Goal: Transaction & Acquisition: Download file/media

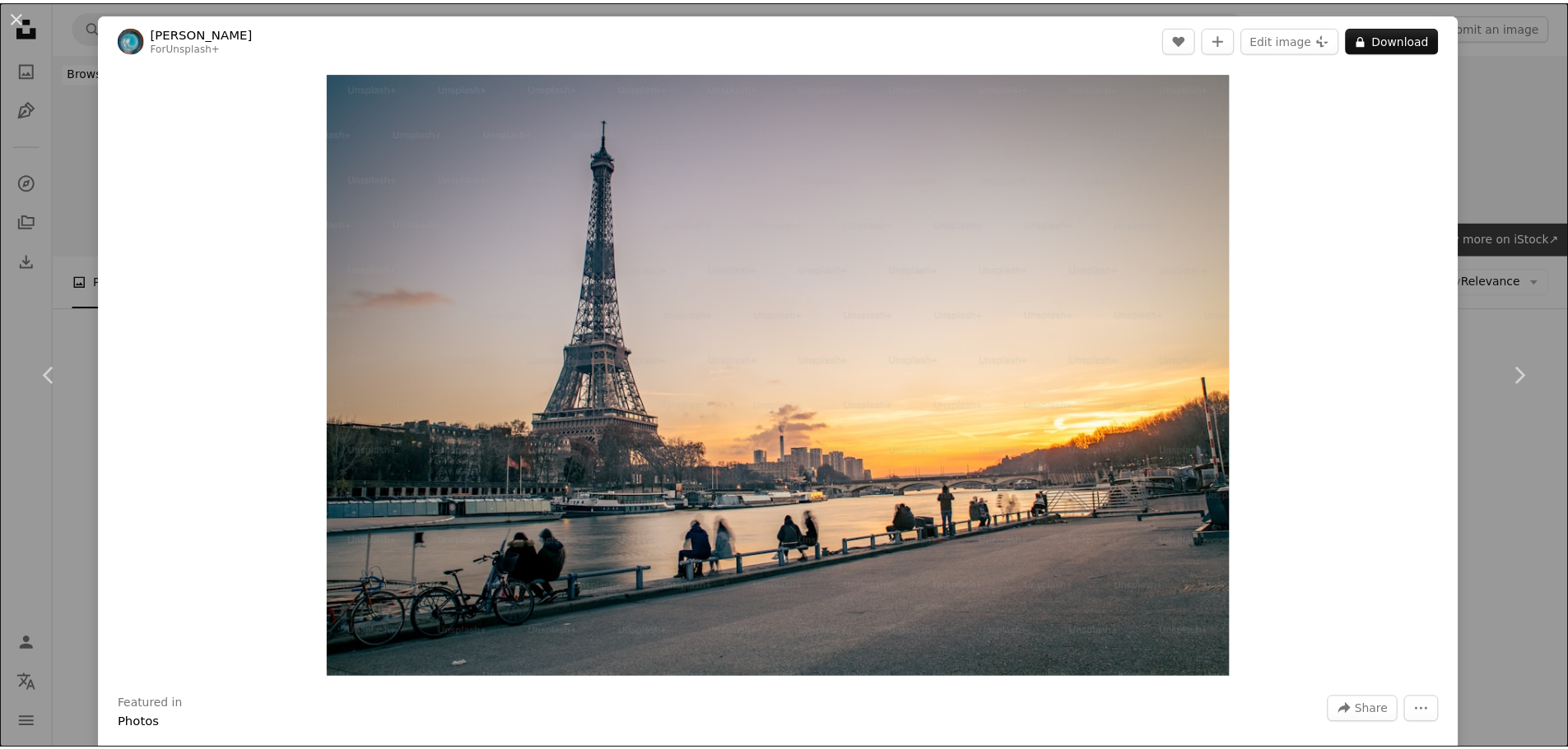
scroll to position [3537, 0]
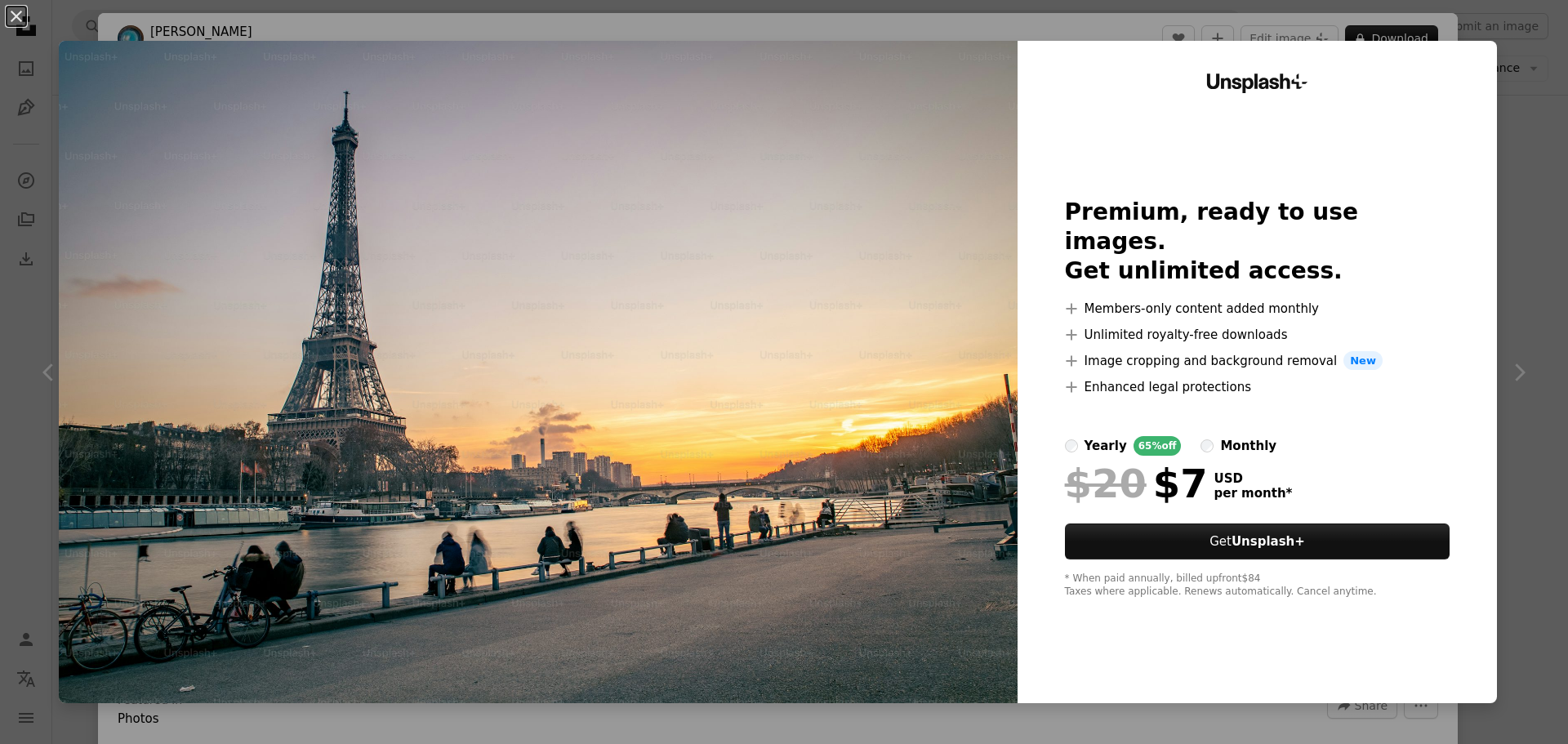
click at [1492, 67] on div "An X shape Unsplash+ Premium, ready to use images. Get unlimited access. A plus…" at bounding box center [784, 372] width 1568 height 744
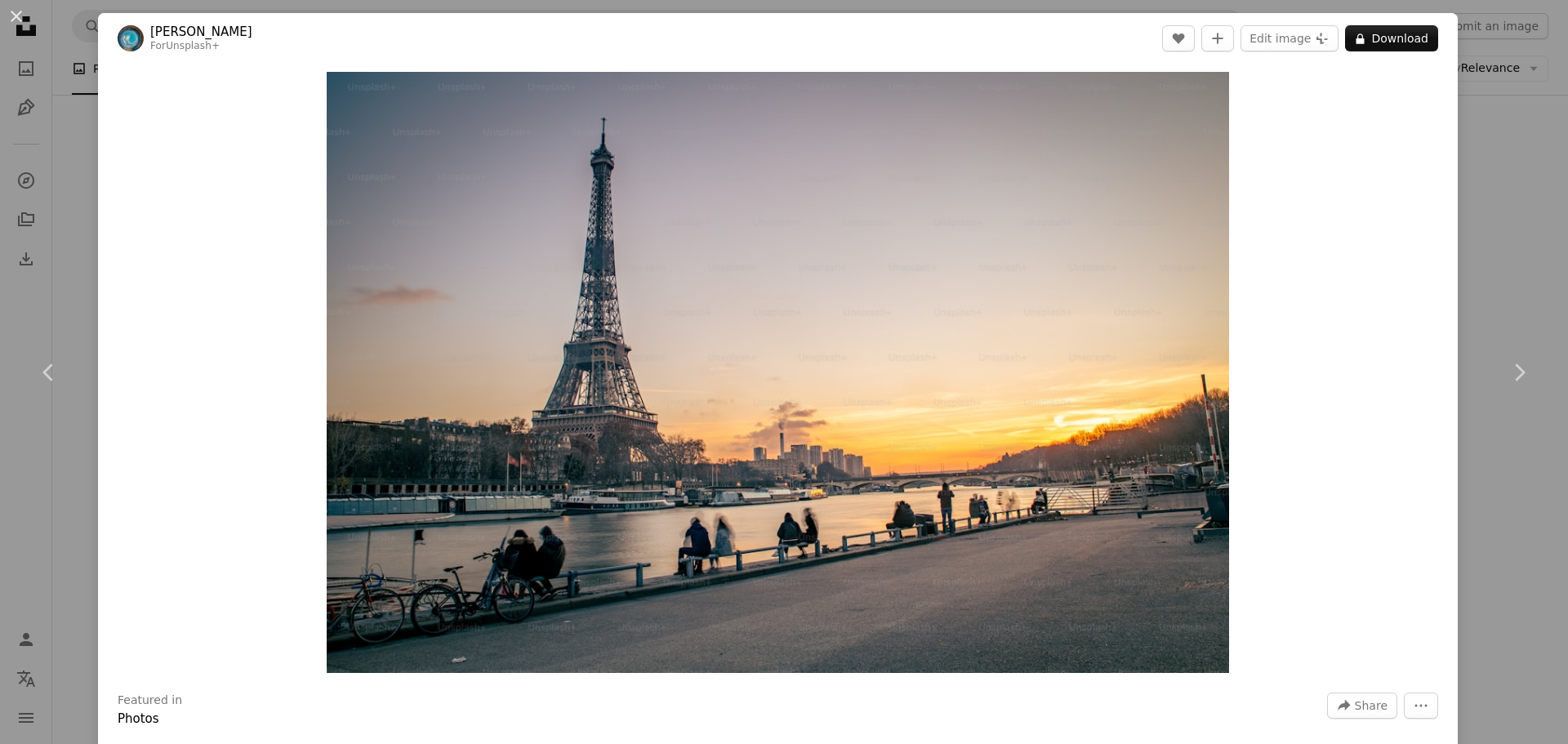
click at [65, 155] on div "An X shape Chevron left Chevron right [PERSON_NAME] For Unsplash+ A heart A plu…" at bounding box center [784, 372] width 1568 height 744
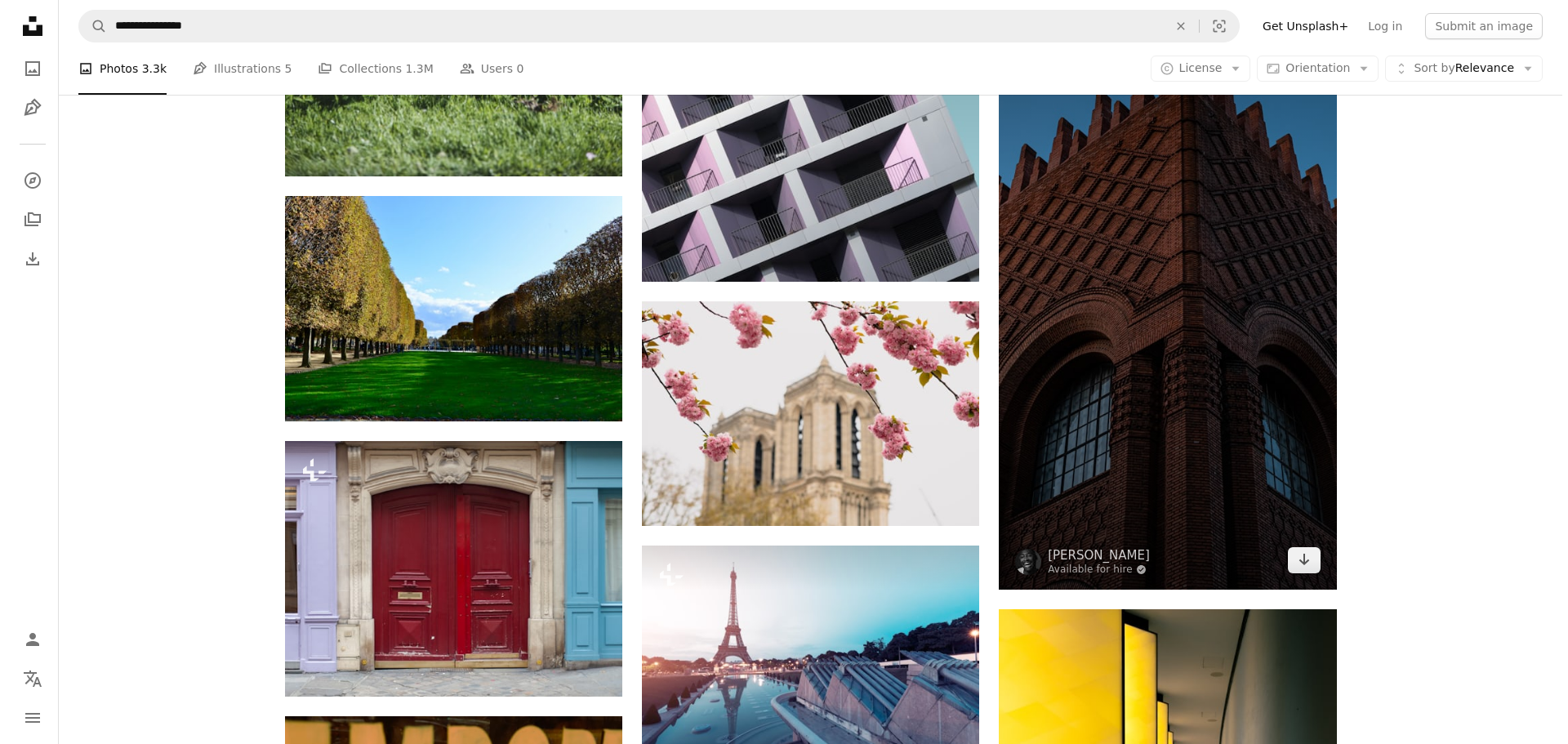
scroll to position [5311, 0]
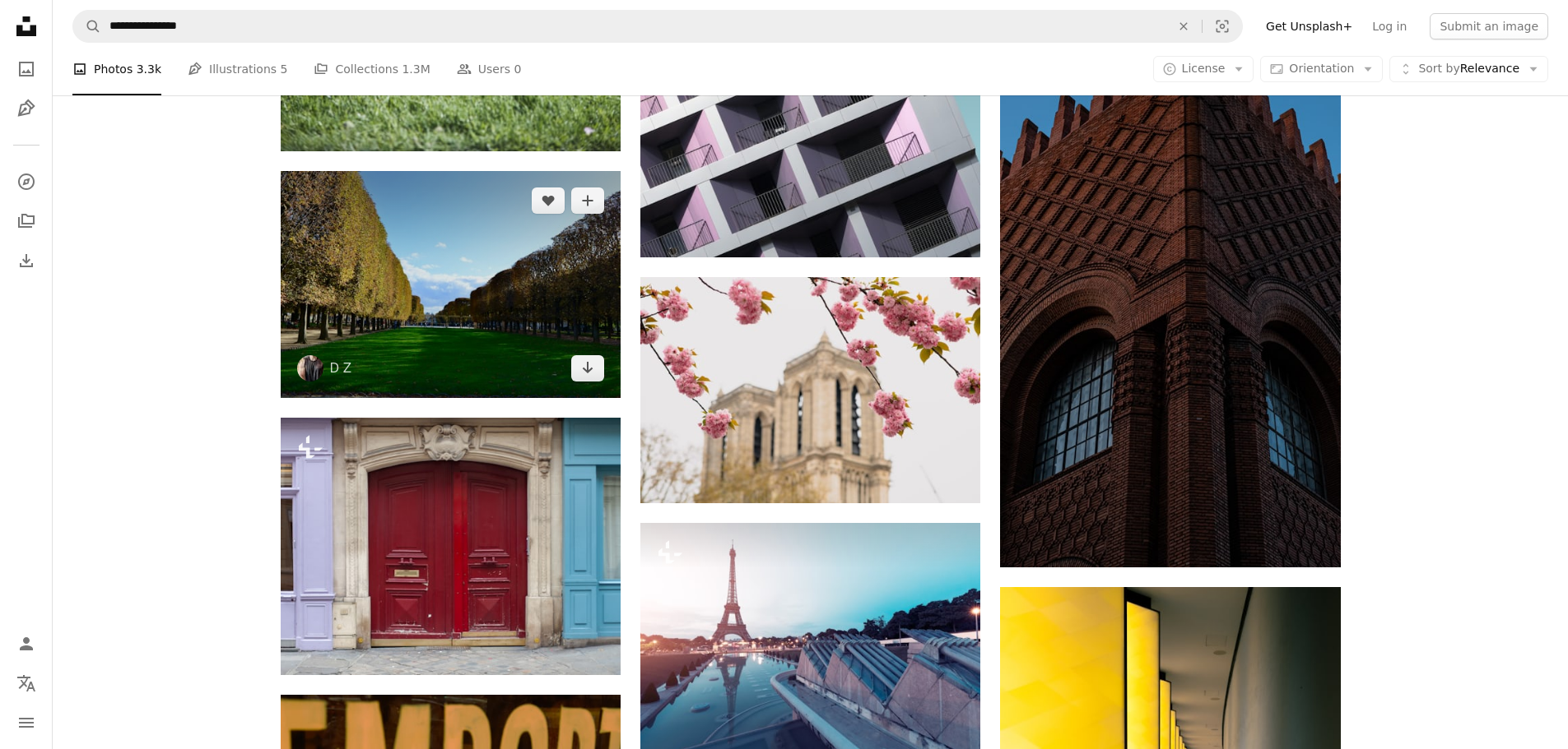
click at [396, 303] on img at bounding box center [450, 284] width 340 height 227
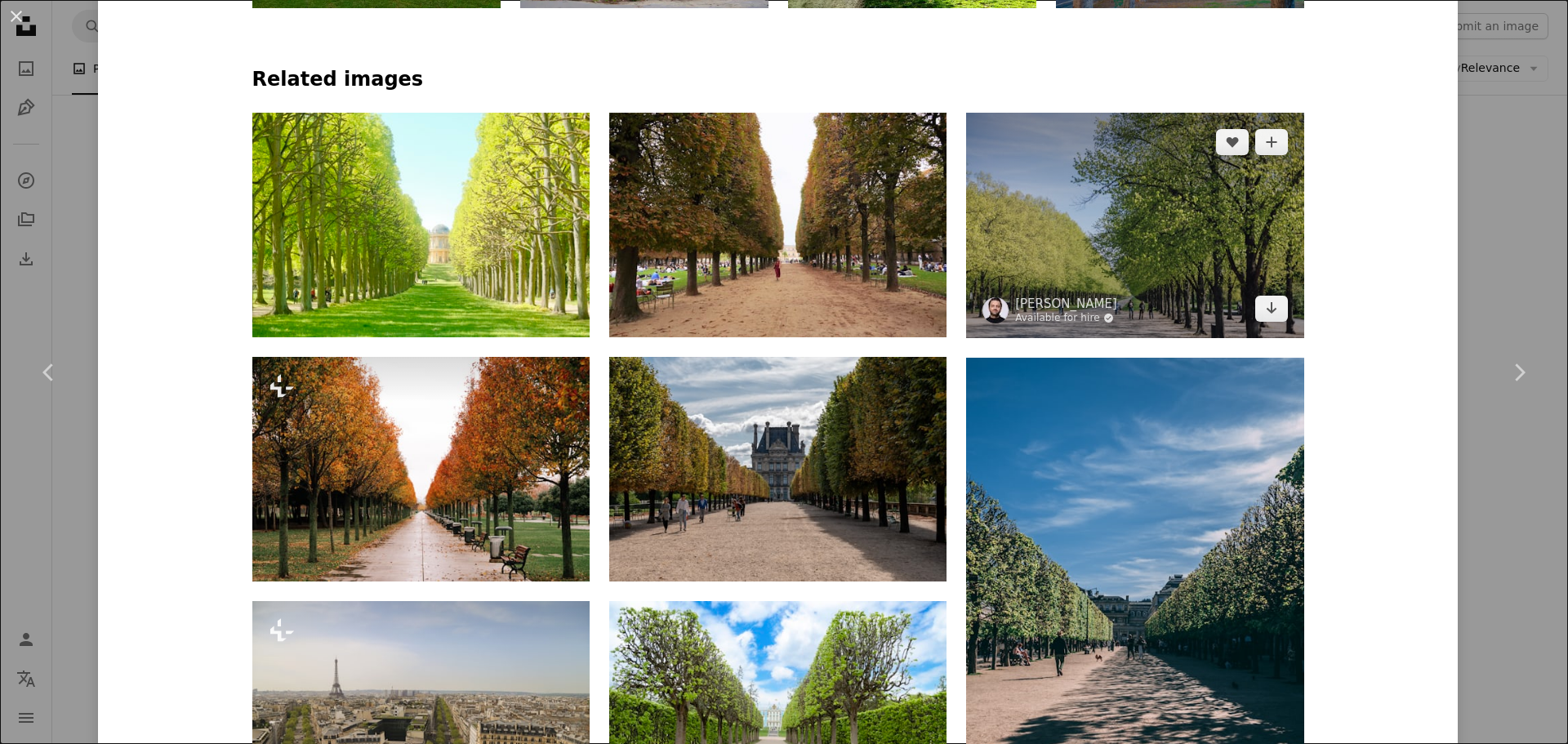
scroll to position [1470, 0]
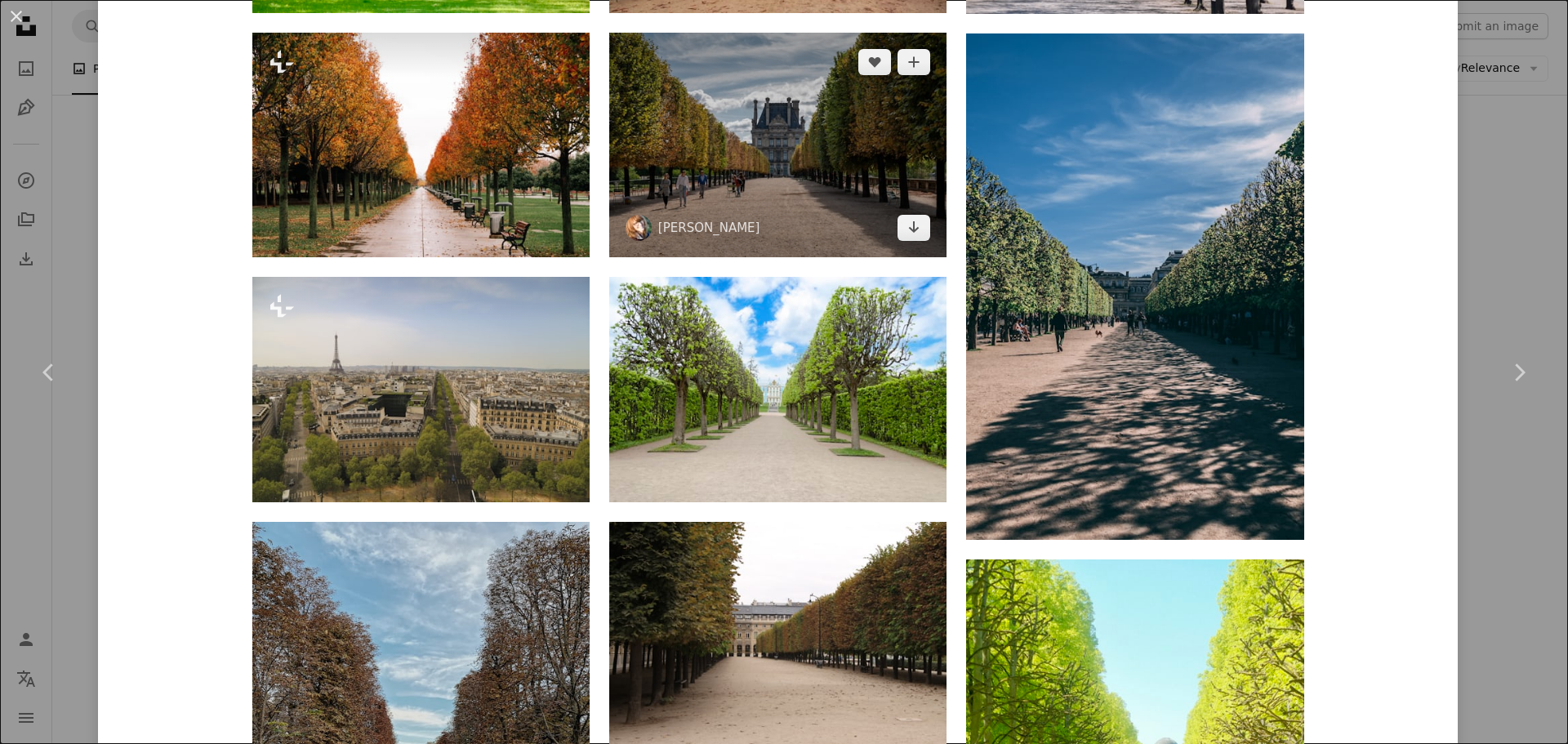
click at [674, 98] on img at bounding box center [778, 145] width 337 height 225
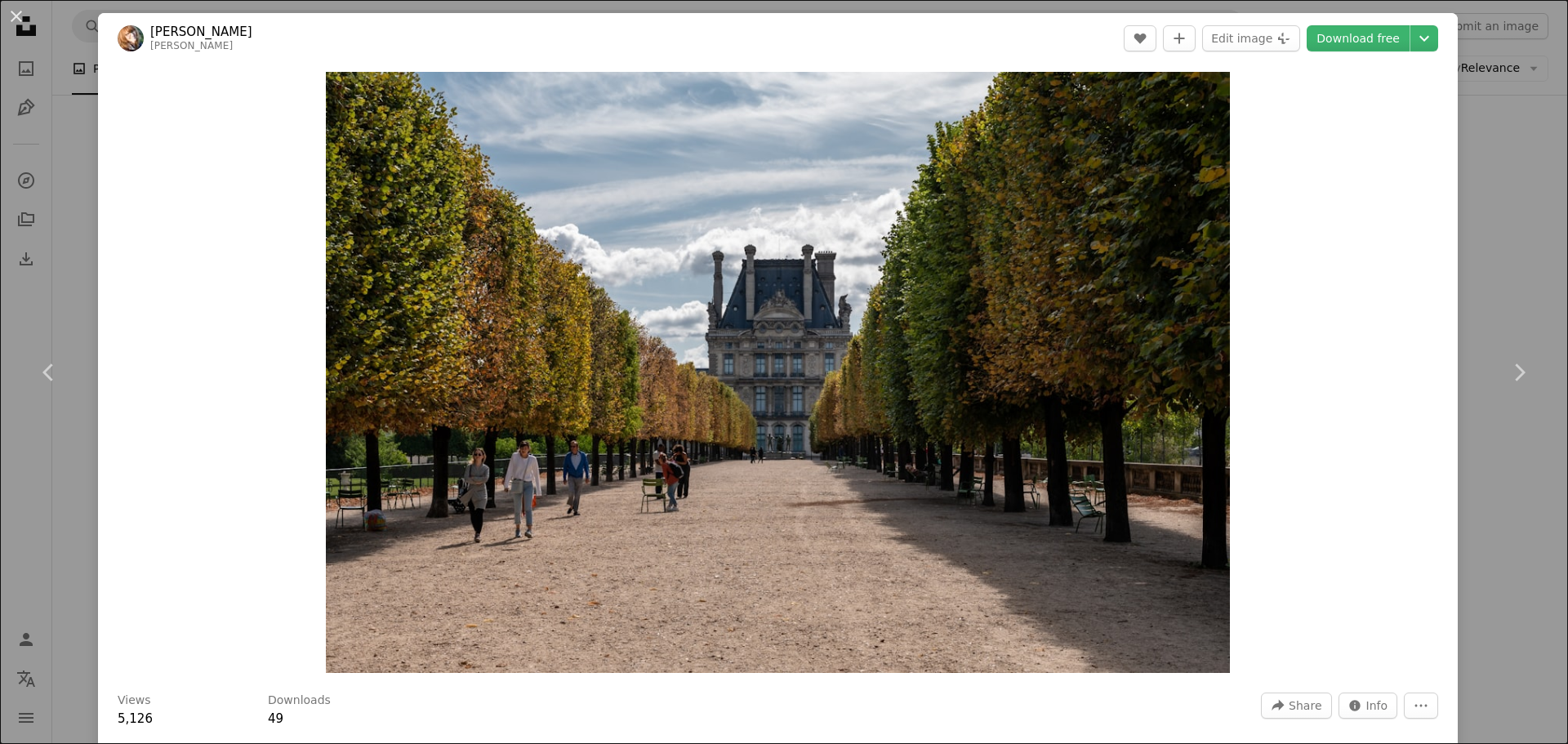
click at [1504, 137] on div "An X shape Chevron left Chevron right [PERSON_NAME] carrie_borden A heart A plu…" at bounding box center [784, 372] width 1568 height 744
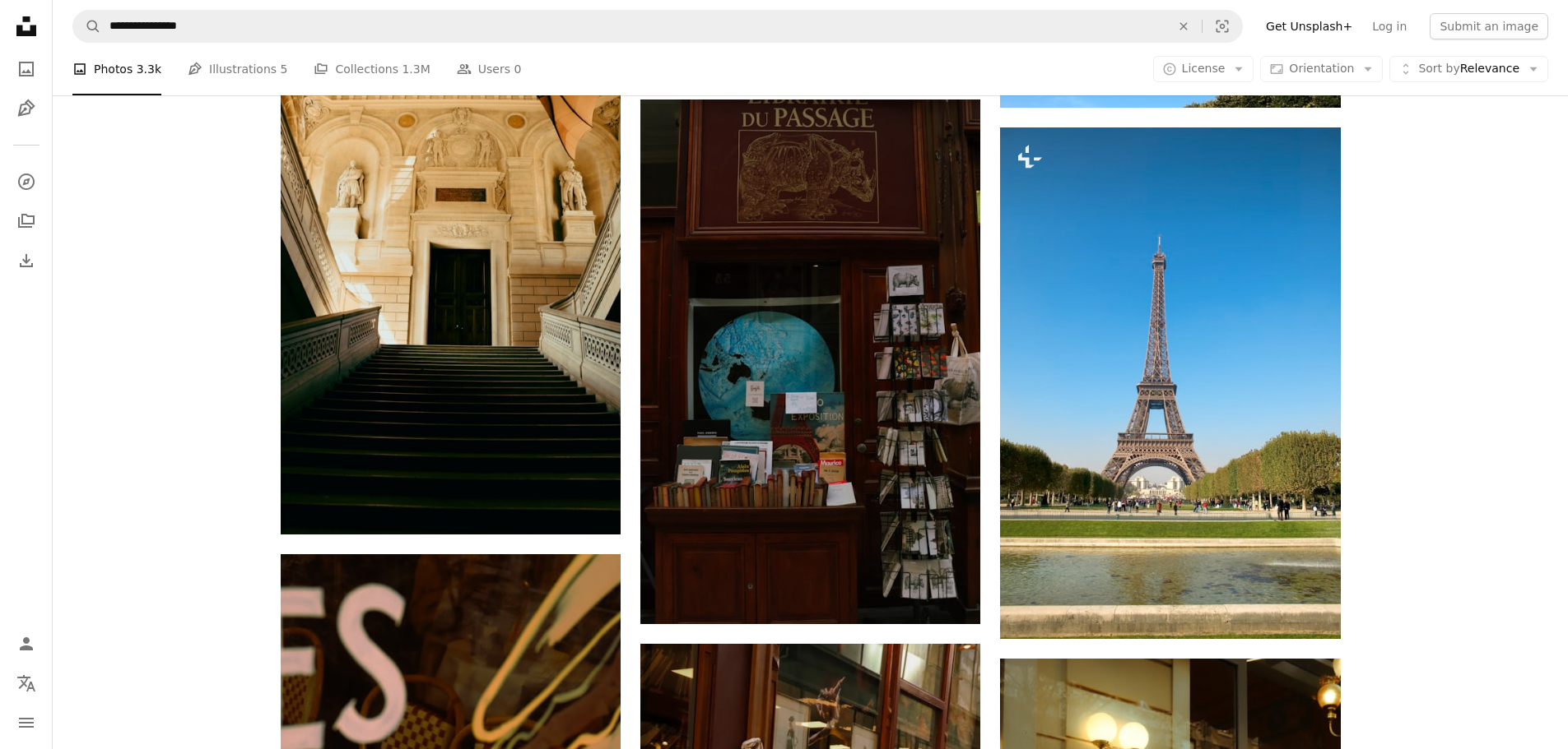
scroll to position [6499, 0]
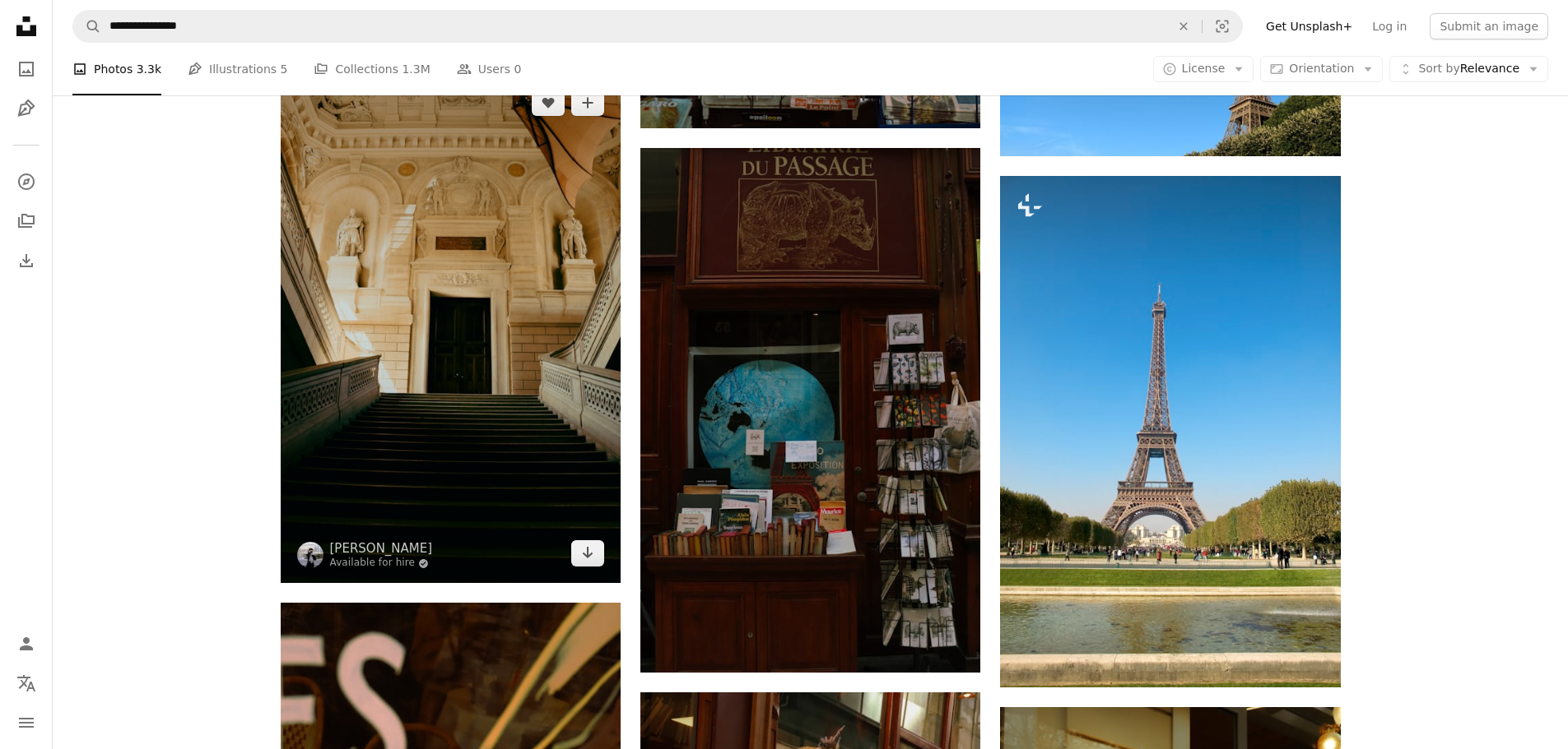
click at [359, 400] on img at bounding box center [450, 328] width 340 height 510
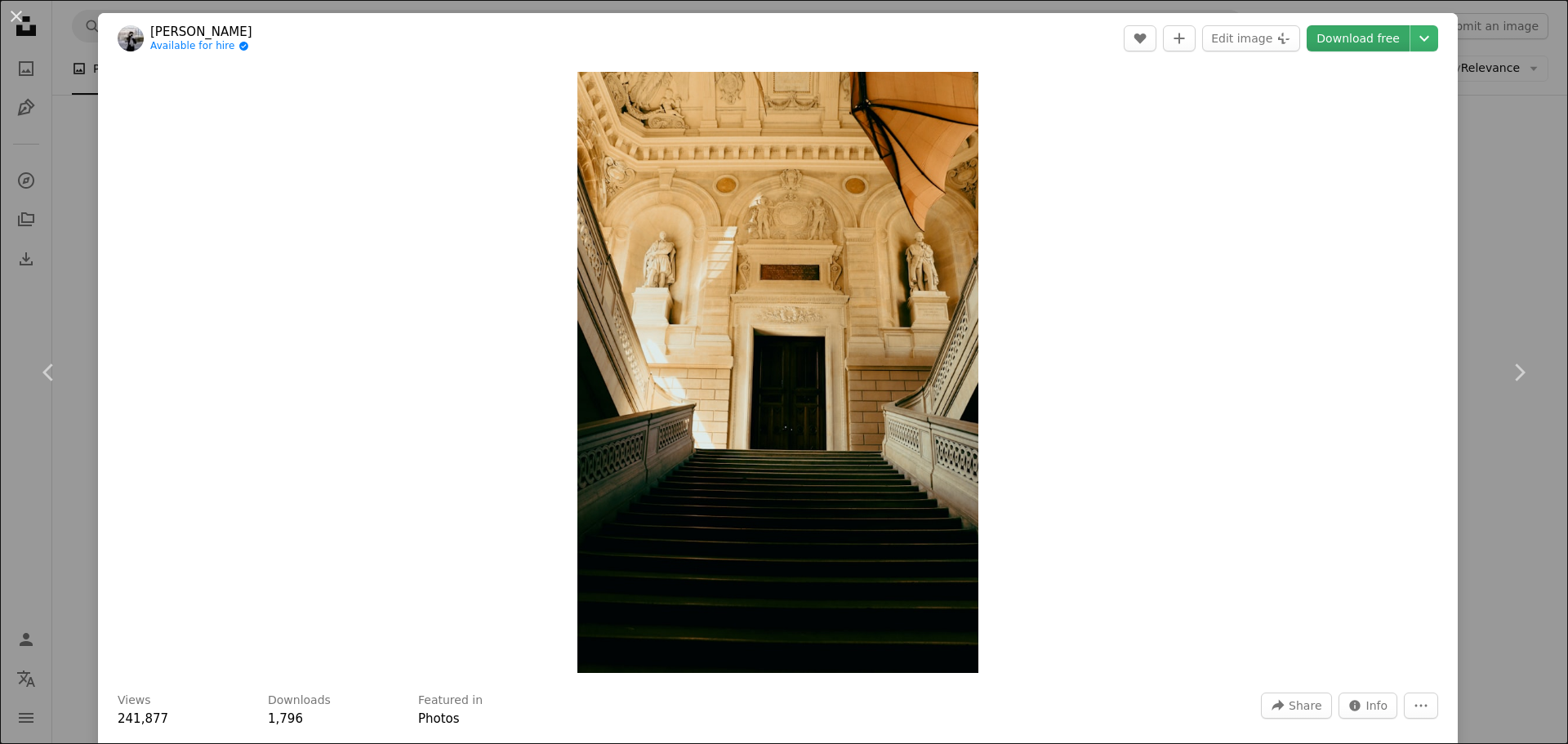
click at [1375, 41] on link "Download free" at bounding box center [1357, 39] width 103 height 26
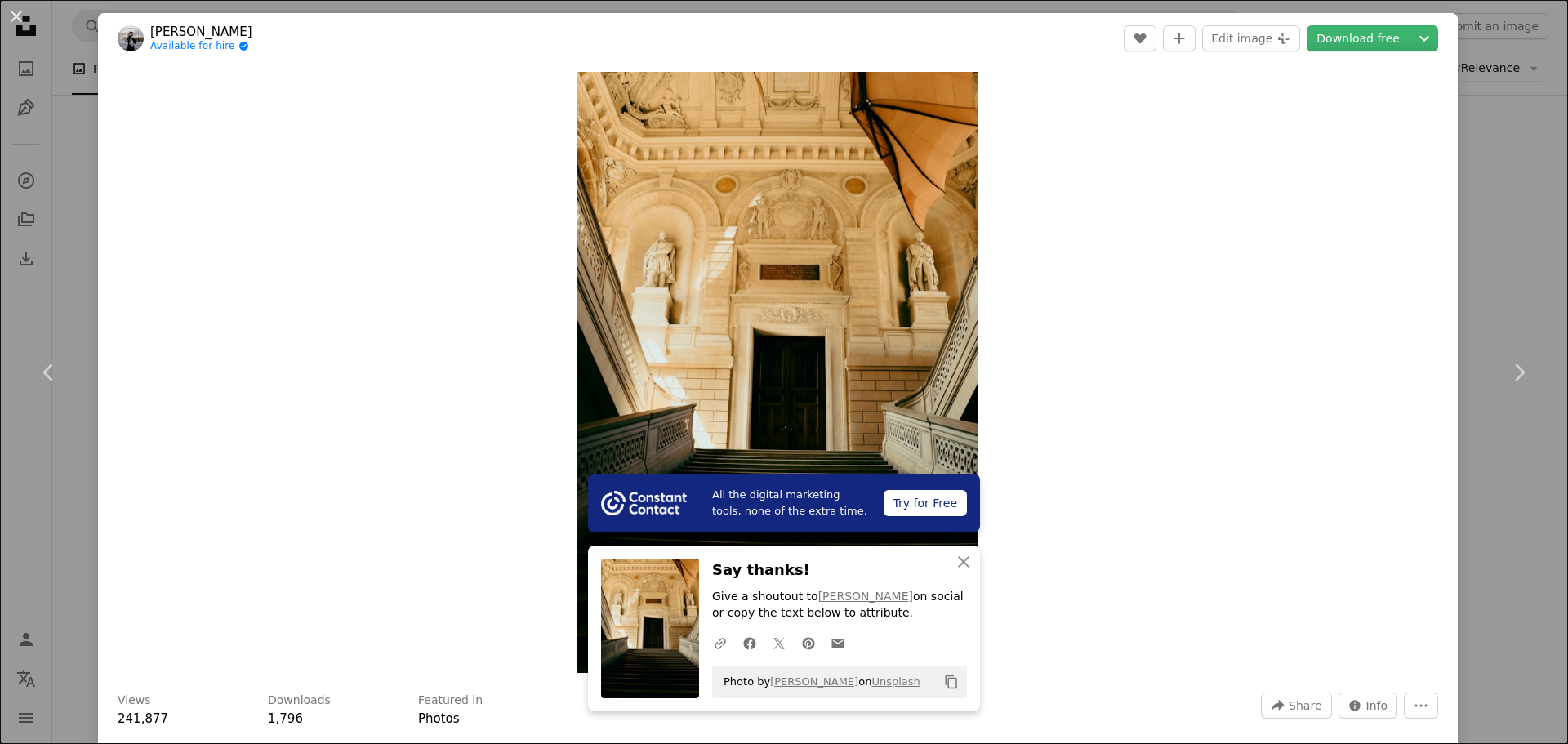
click at [1482, 172] on div "An X shape Chevron left Chevron right All the digital marketing tools, none of …" at bounding box center [784, 372] width 1568 height 744
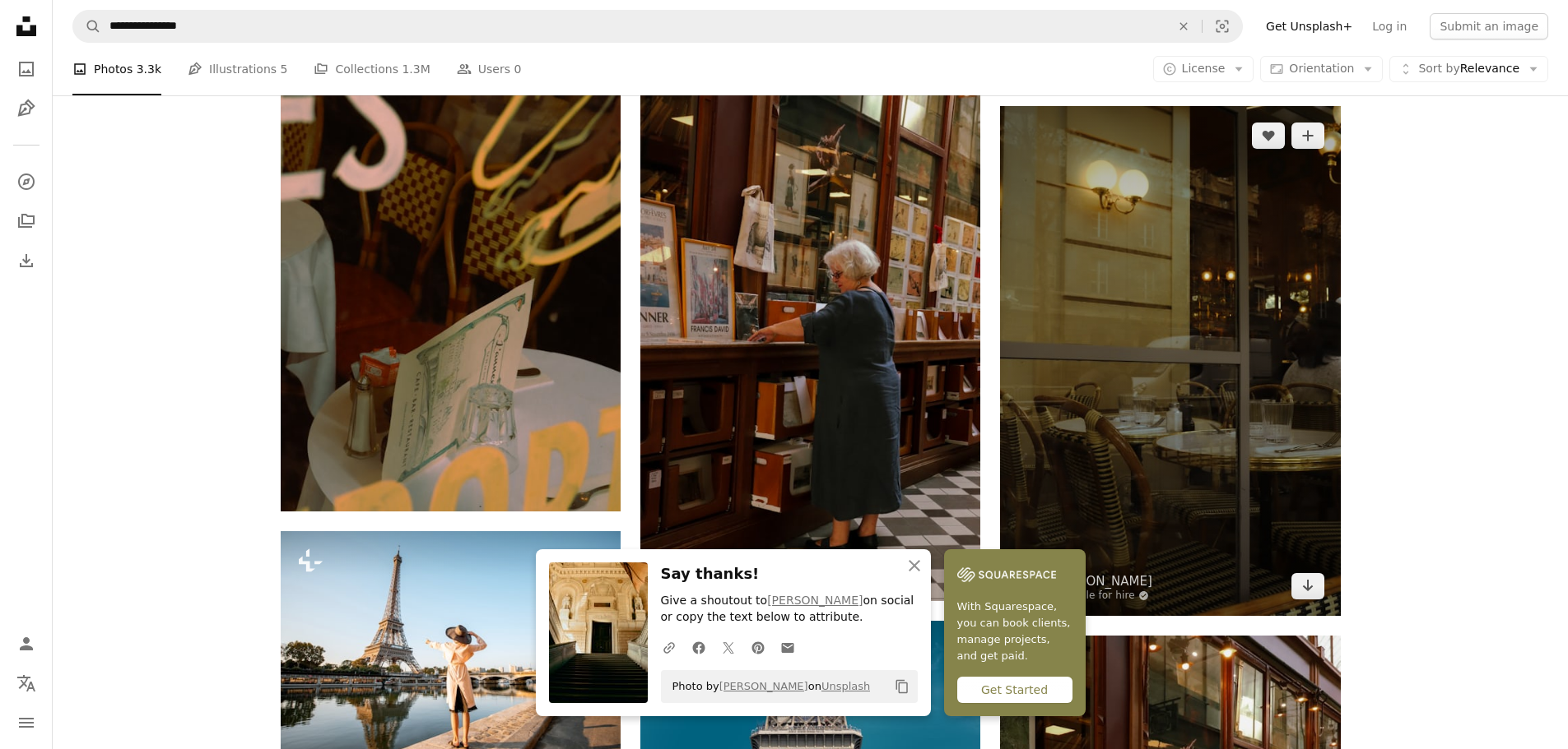
scroll to position [7403, 0]
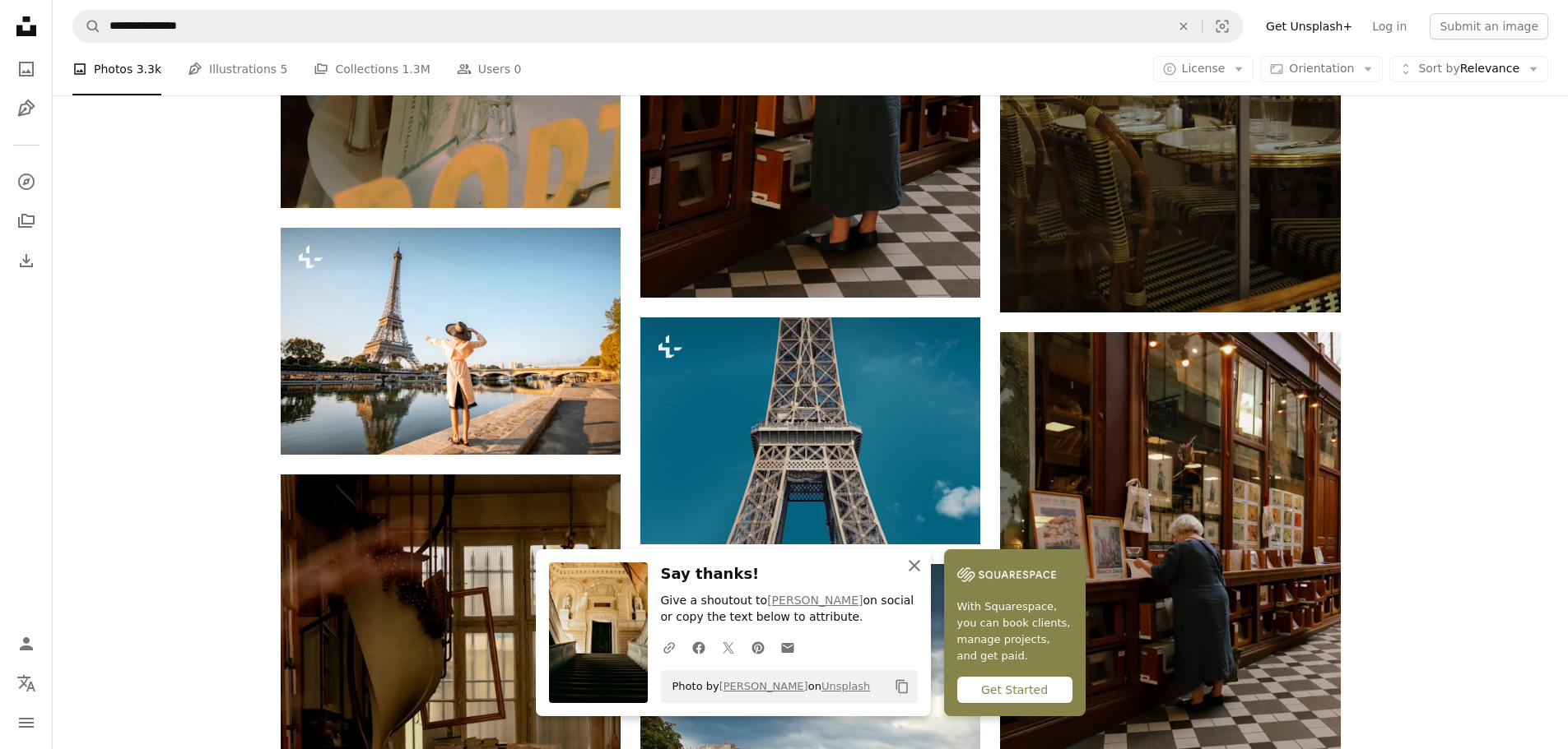
drag, startPoint x: 914, startPoint y: 566, endPoint x: 909, endPoint y: 550, distance: 16.8
click at [914, 566] on icon "button" at bounding box center [914, 565] width 12 height 11
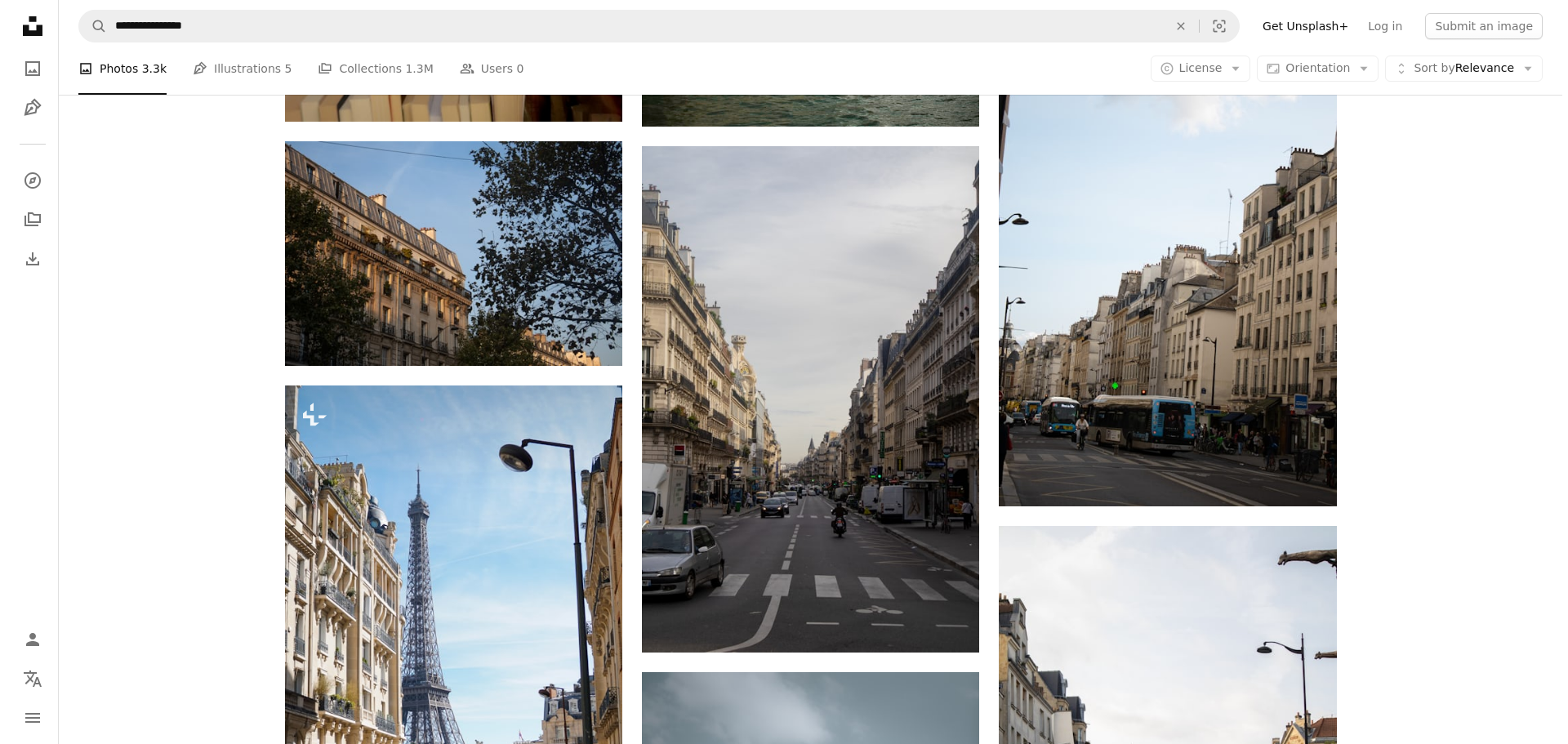
scroll to position [8171, 0]
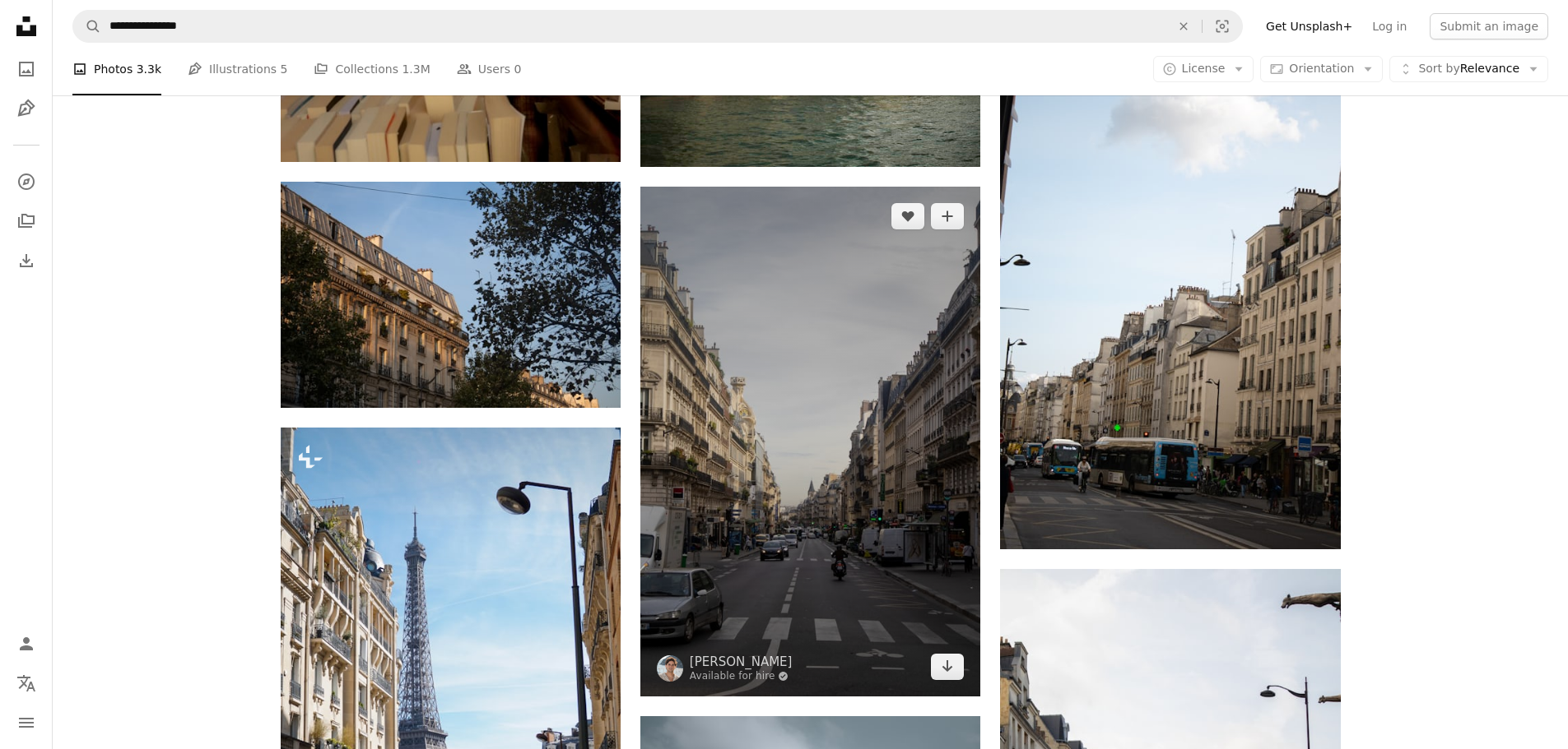
click at [781, 405] on img at bounding box center [811, 441] width 340 height 510
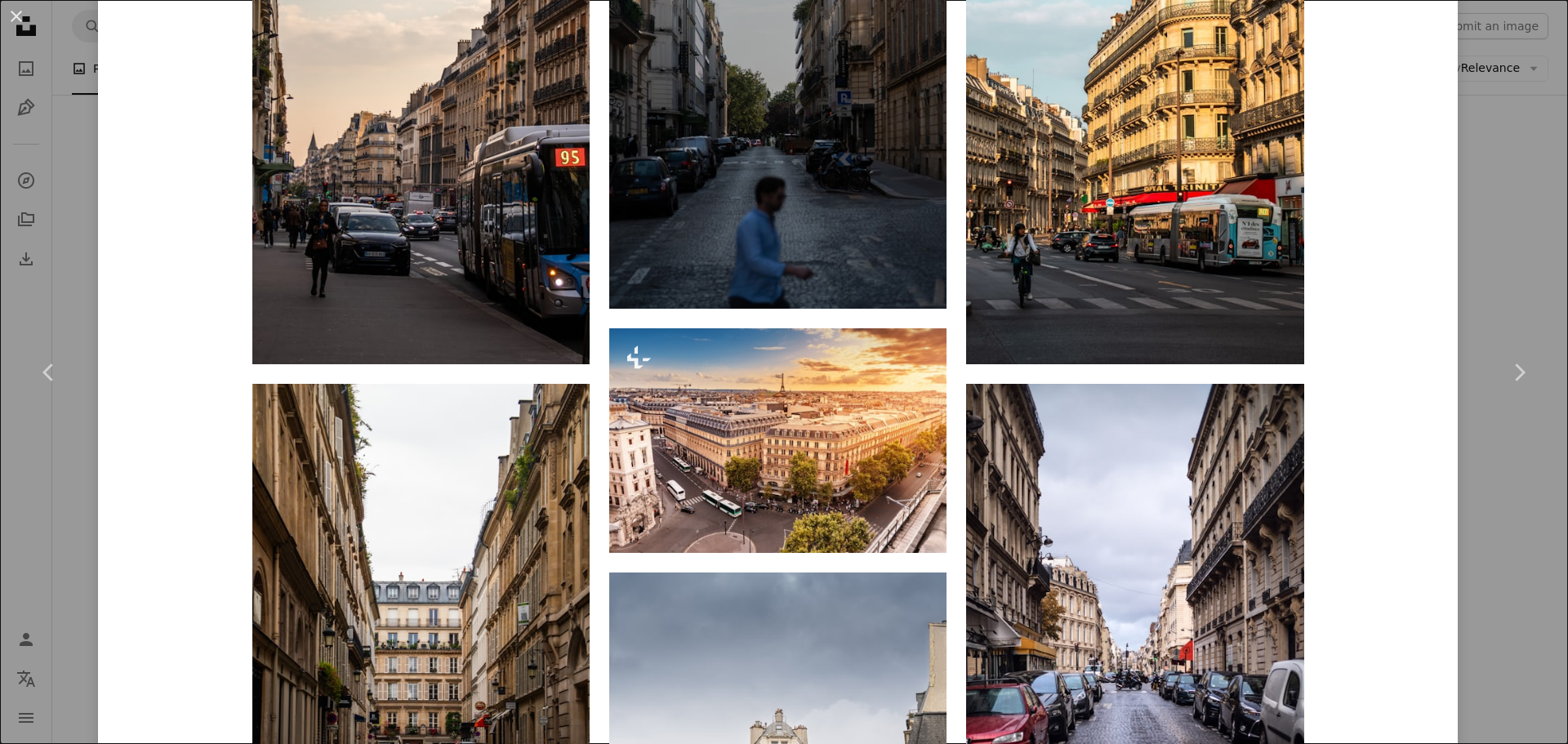
scroll to position [3759, 0]
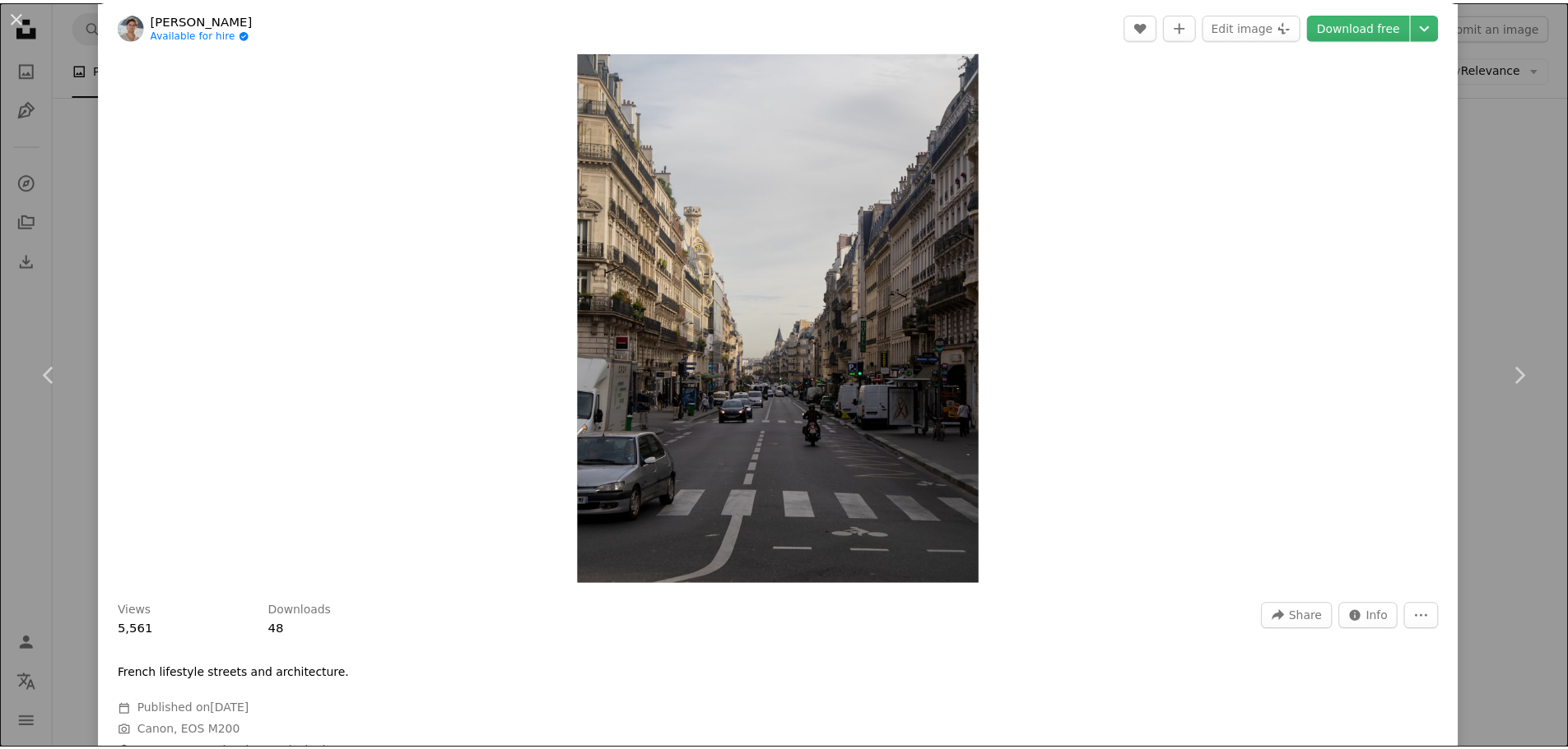
scroll to position [0, 0]
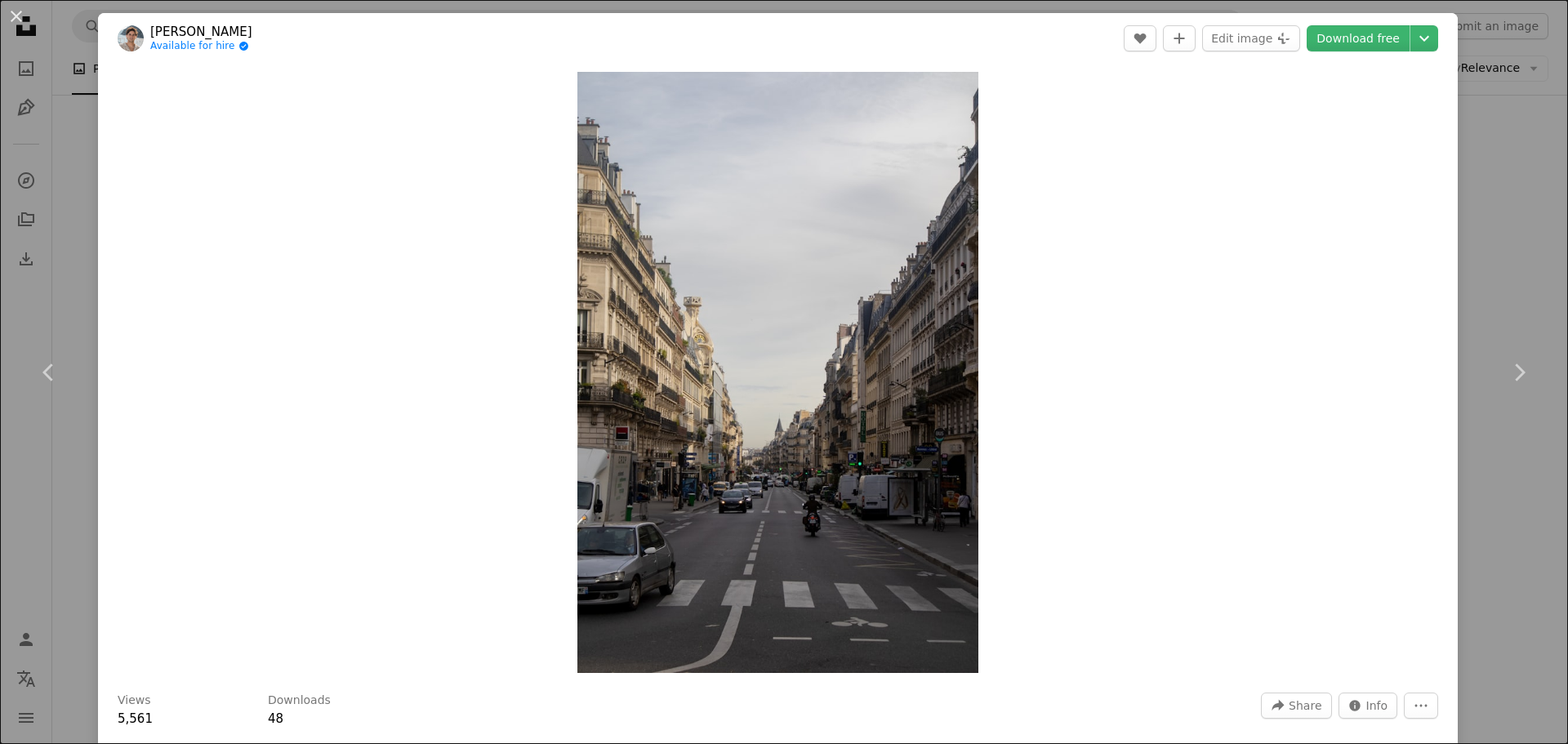
drag, startPoint x: 6, startPoint y: 9, endPoint x: 30, endPoint y: 11, distance: 24.1
click at [8, 11] on button "An X shape" at bounding box center [16, 16] width 19 height 19
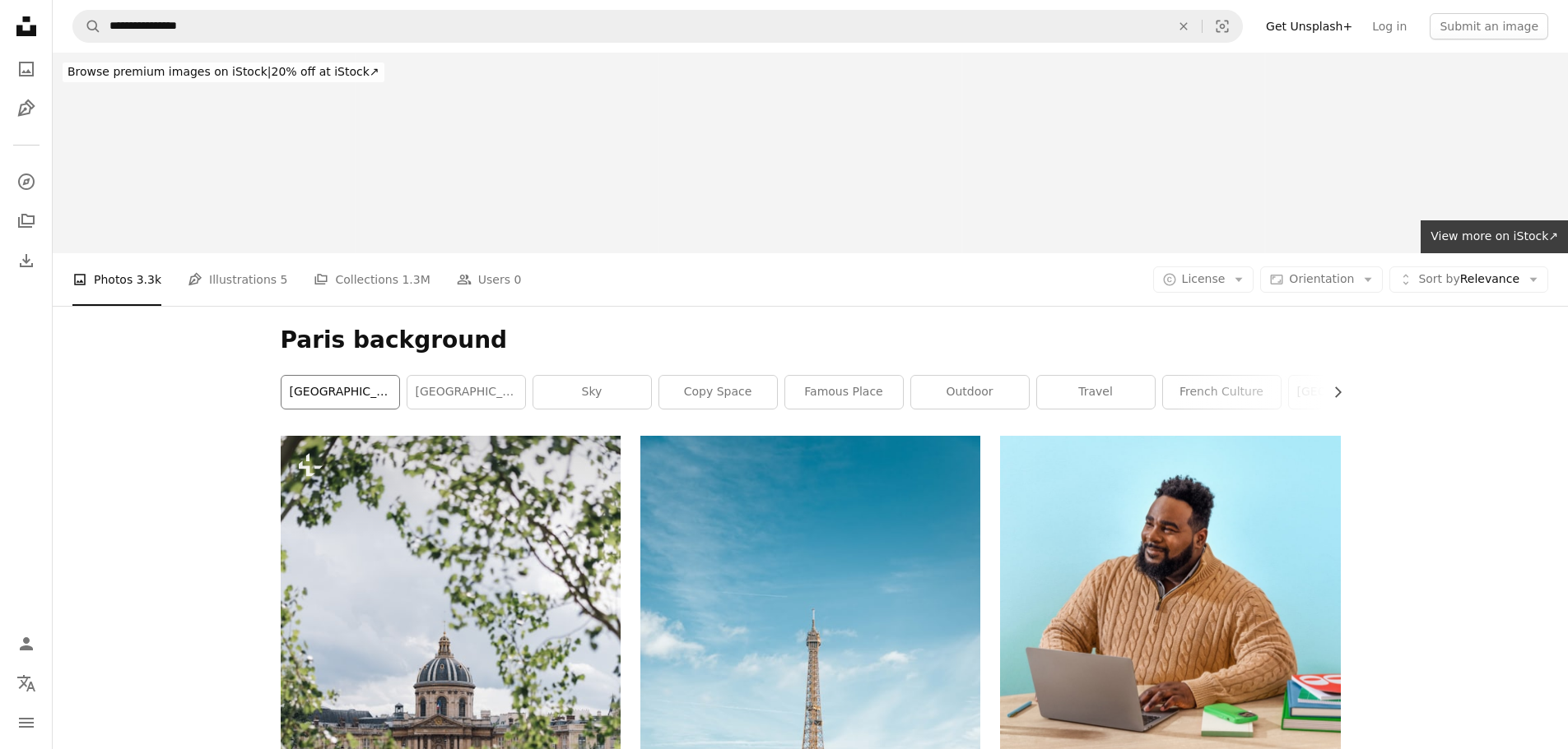
click at [349, 389] on link "[GEOGRAPHIC_DATA]" at bounding box center [340, 392] width 118 height 33
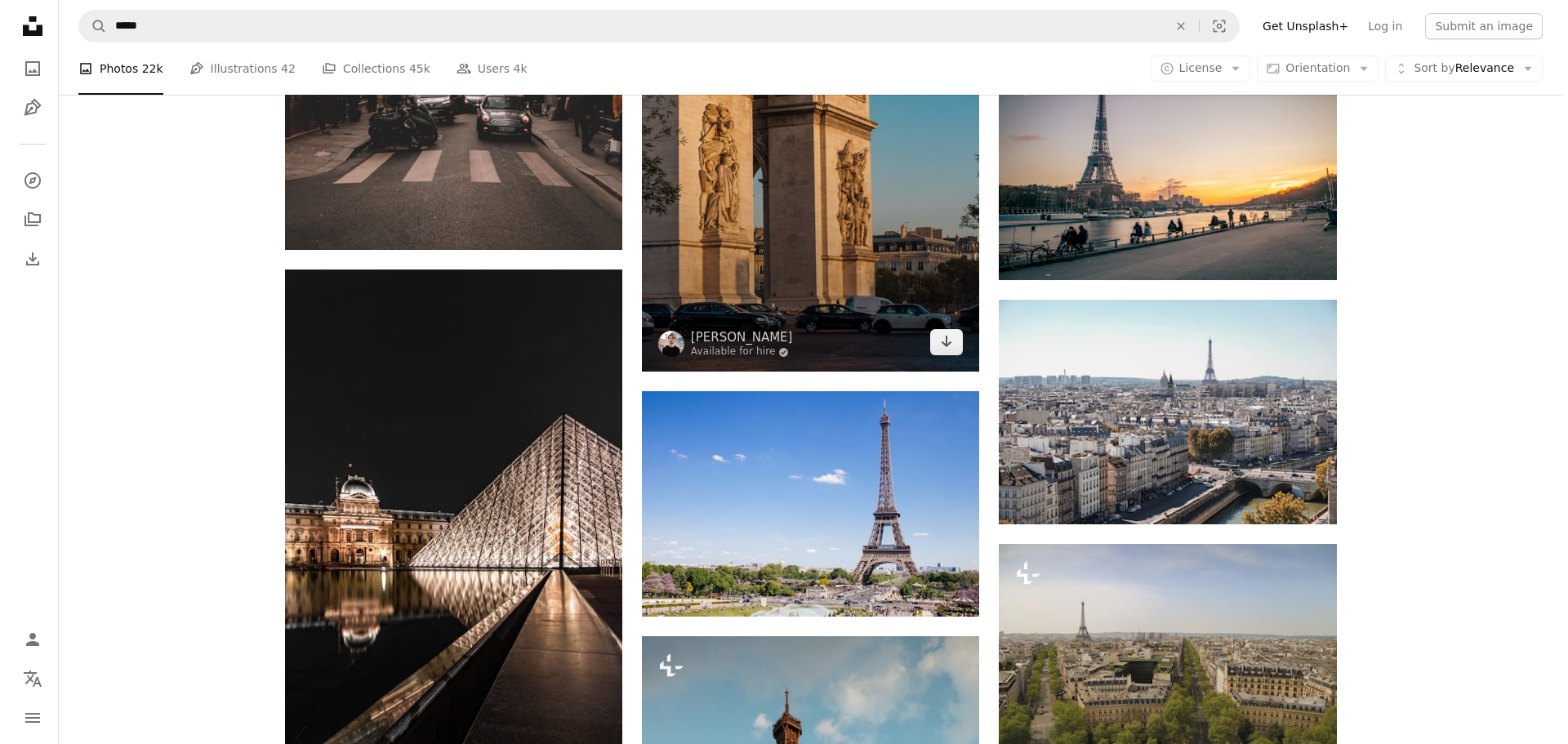
scroll to position [735, 0]
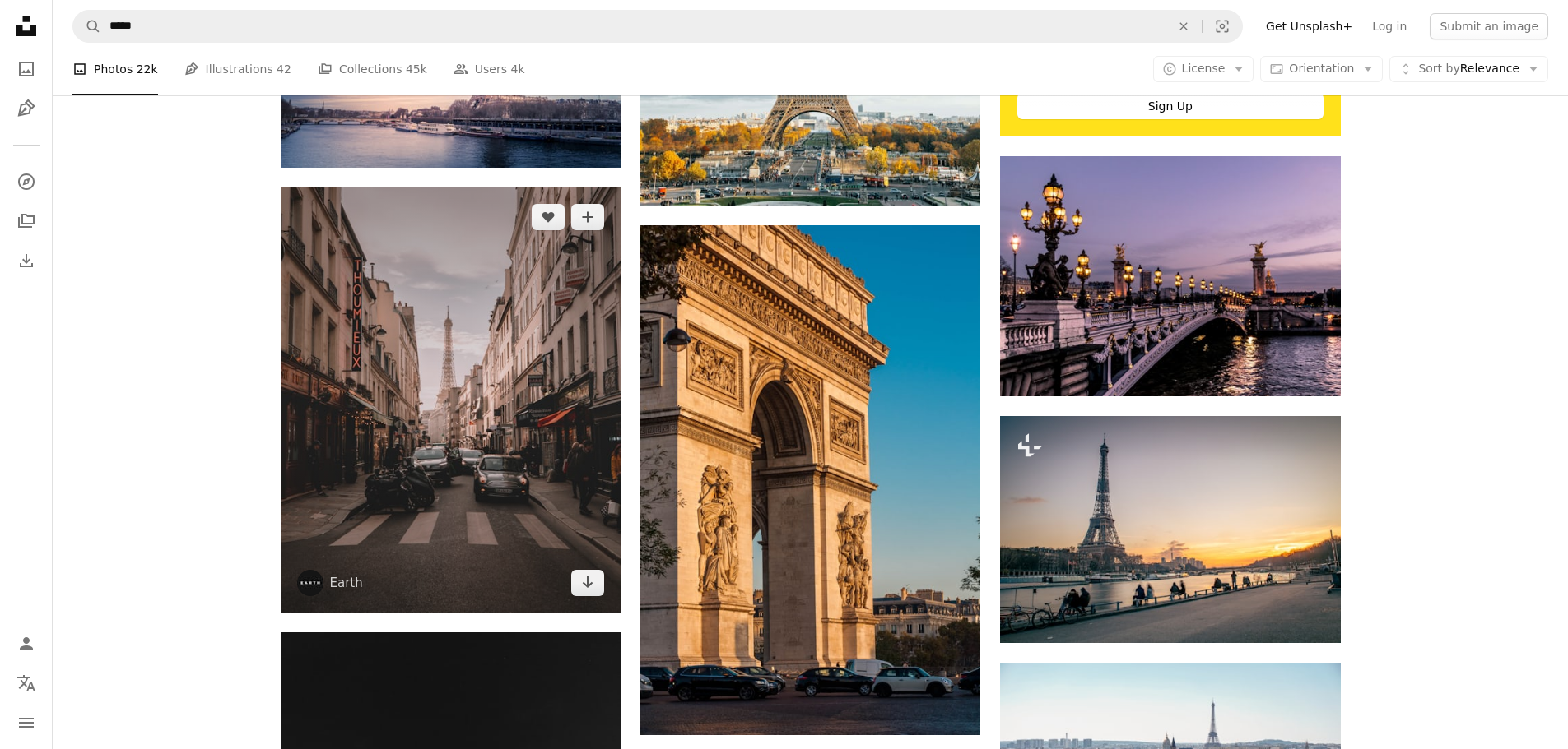
click at [528, 336] on img at bounding box center [450, 400] width 340 height 425
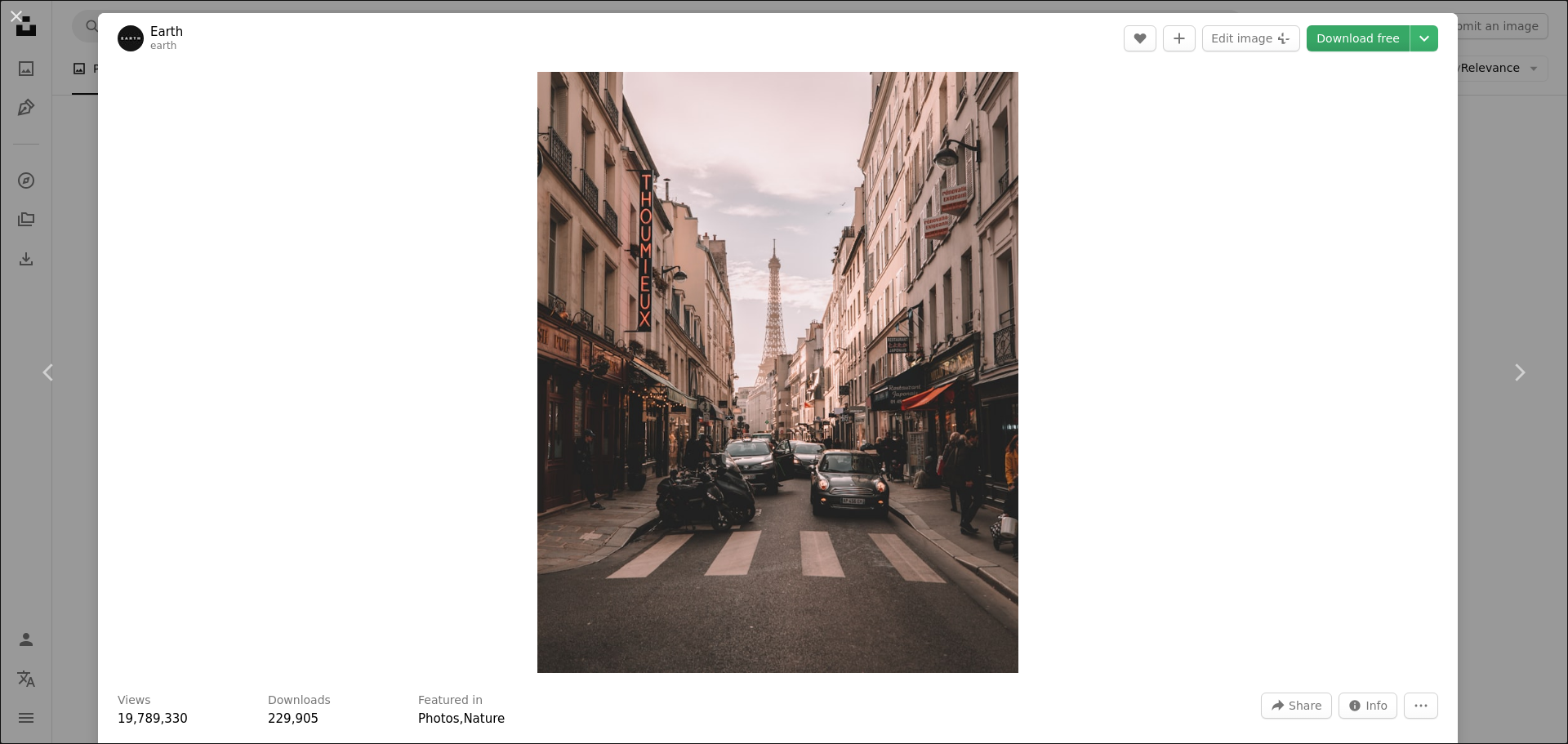
click at [1357, 40] on link "Download free" at bounding box center [1357, 39] width 103 height 26
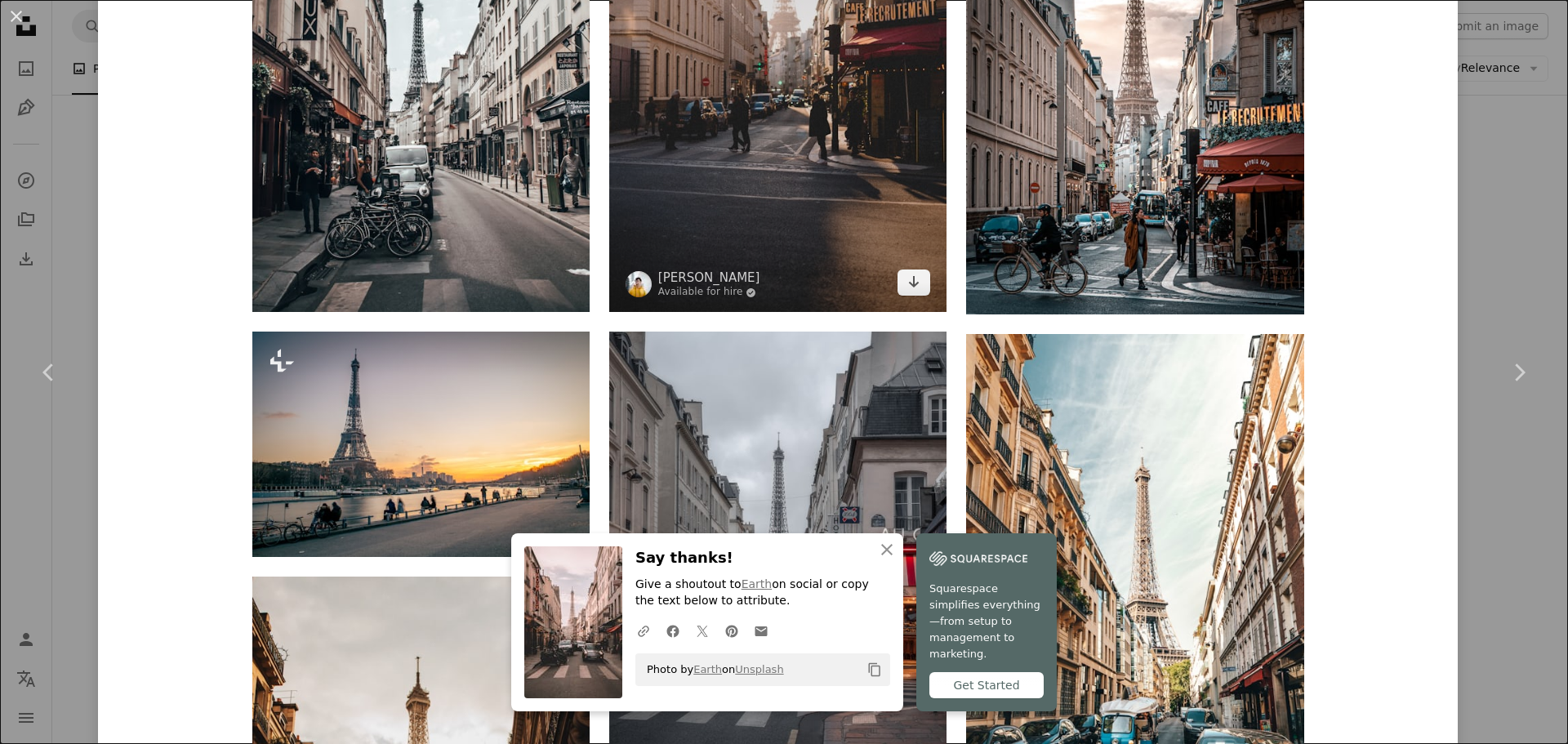
scroll to position [1797, 0]
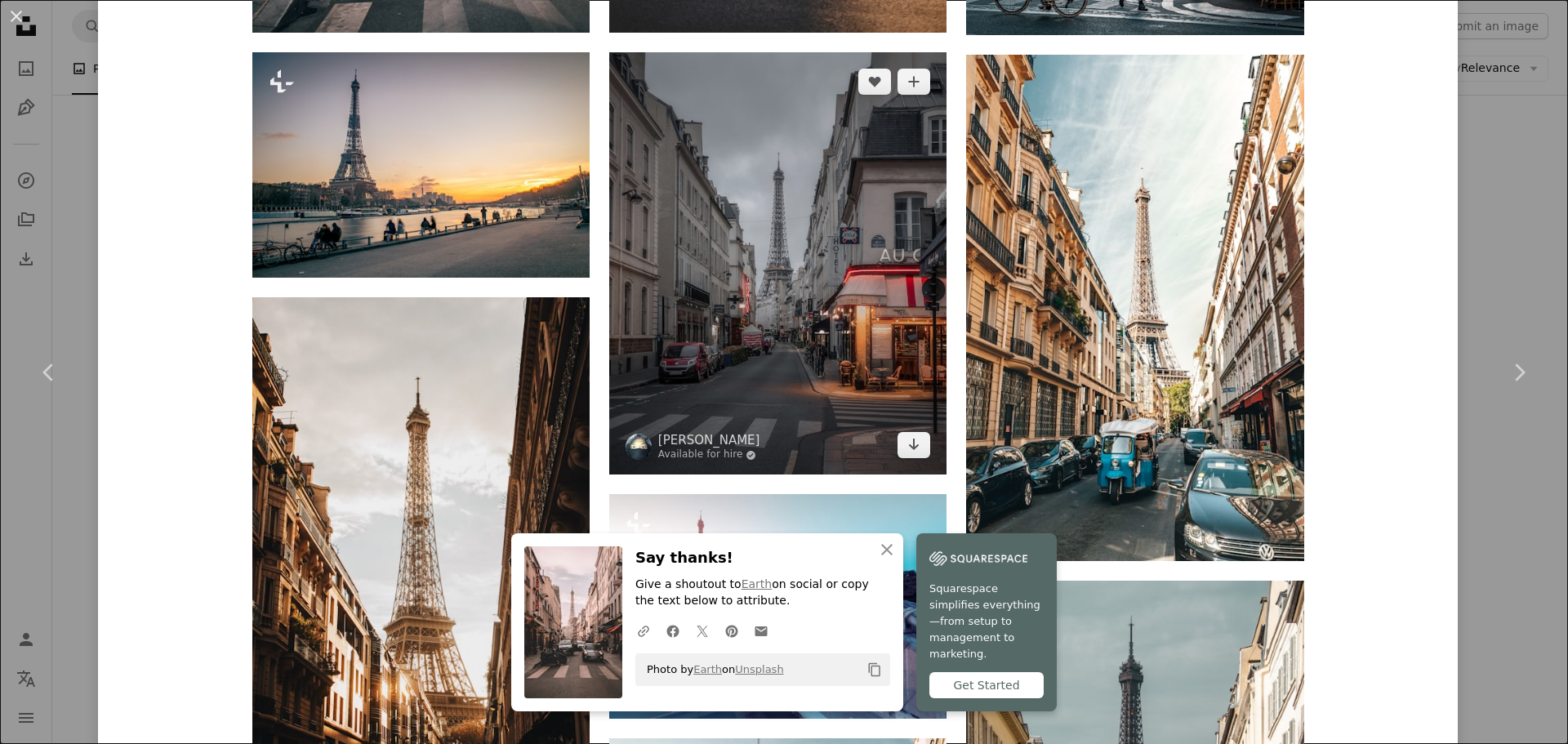
click at [786, 365] on img at bounding box center [778, 264] width 337 height 423
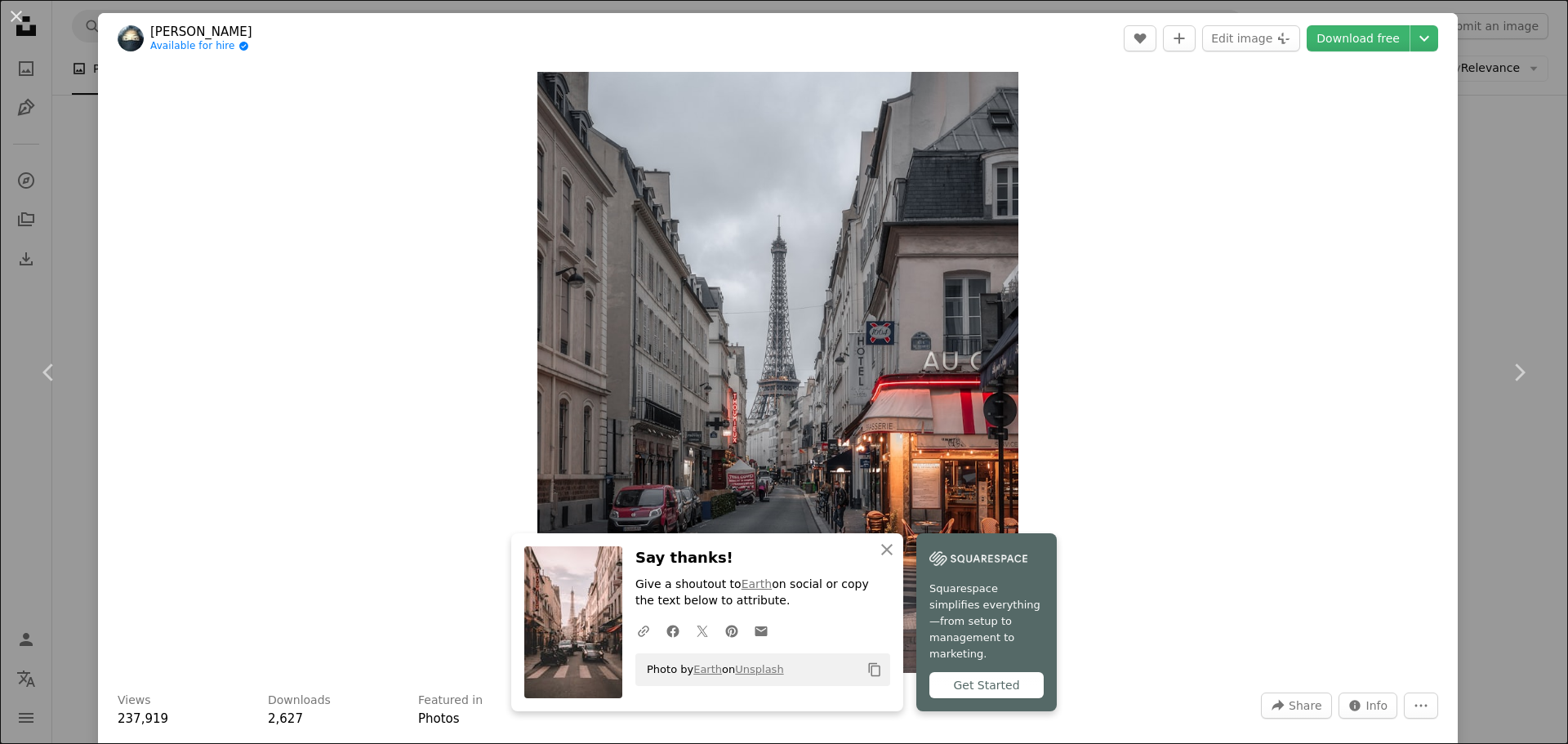
drag, startPoint x: 1446, startPoint y: 47, endPoint x: 1472, endPoint y: 47, distance: 26.0
click at [1452, 47] on div "An X shape Chevron left Chevron right An X shape Close Say thanks! Give a shout…" at bounding box center [784, 372] width 1568 height 744
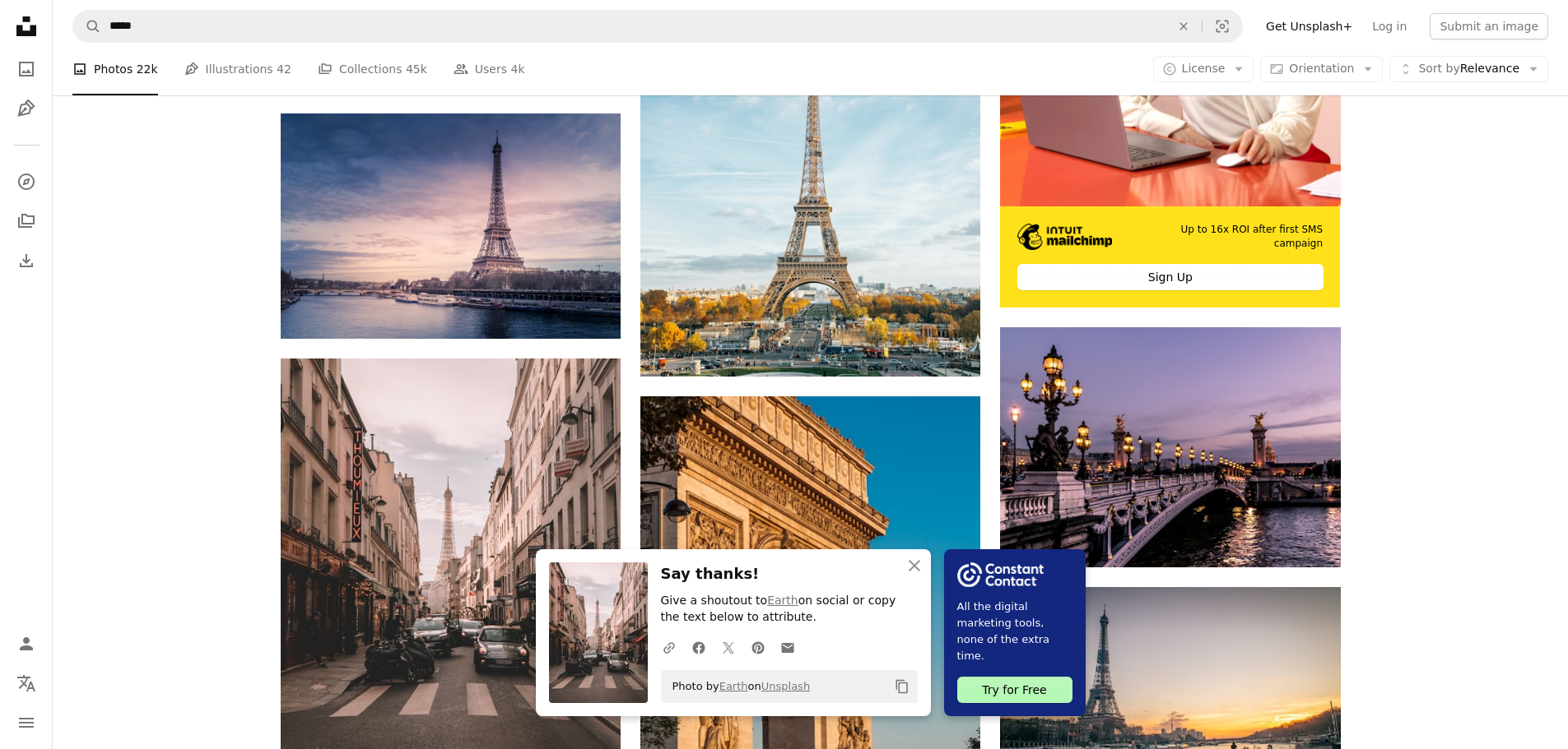
scroll to position [329, 0]
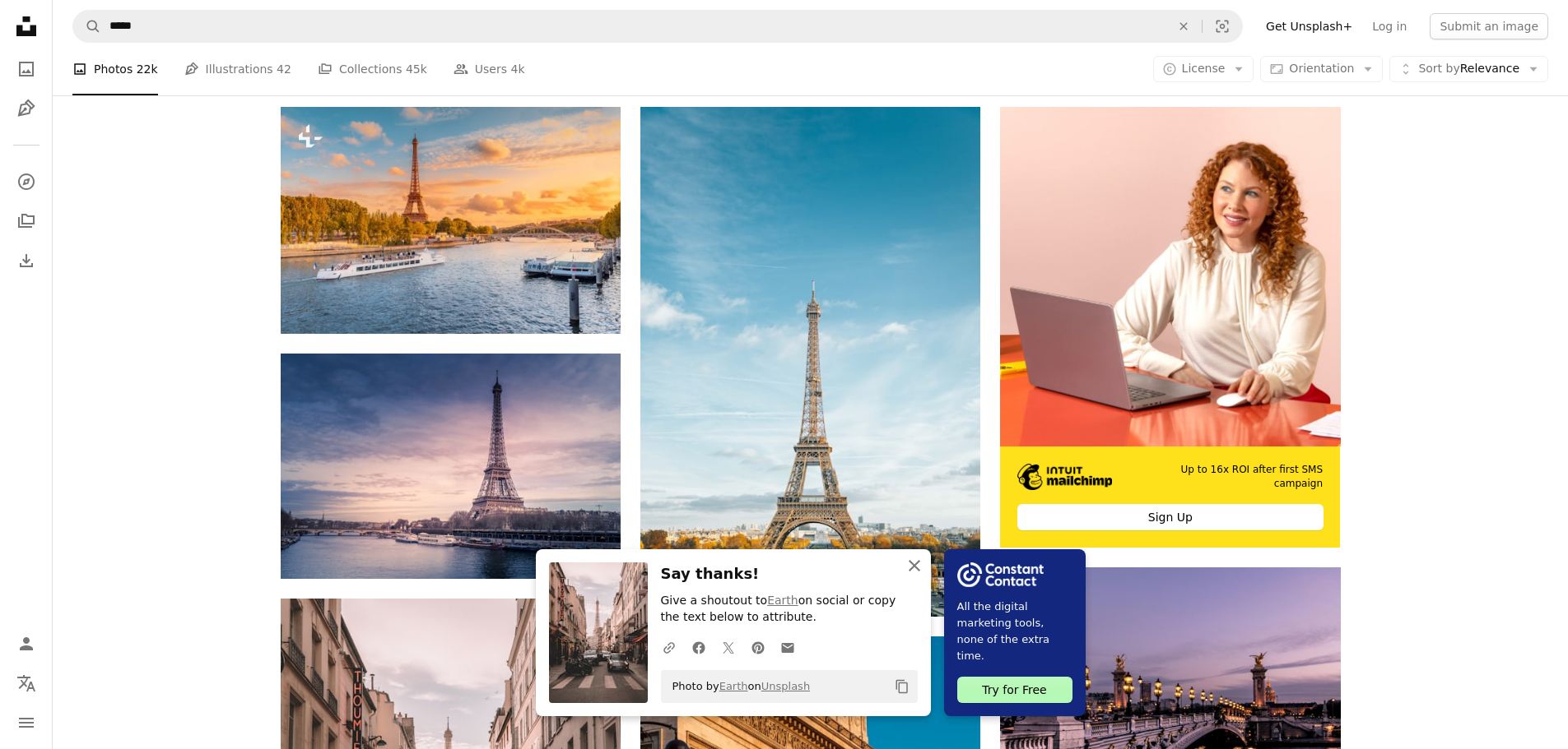
click at [899, 562] on button "An X shape Close" at bounding box center [914, 565] width 33 height 33
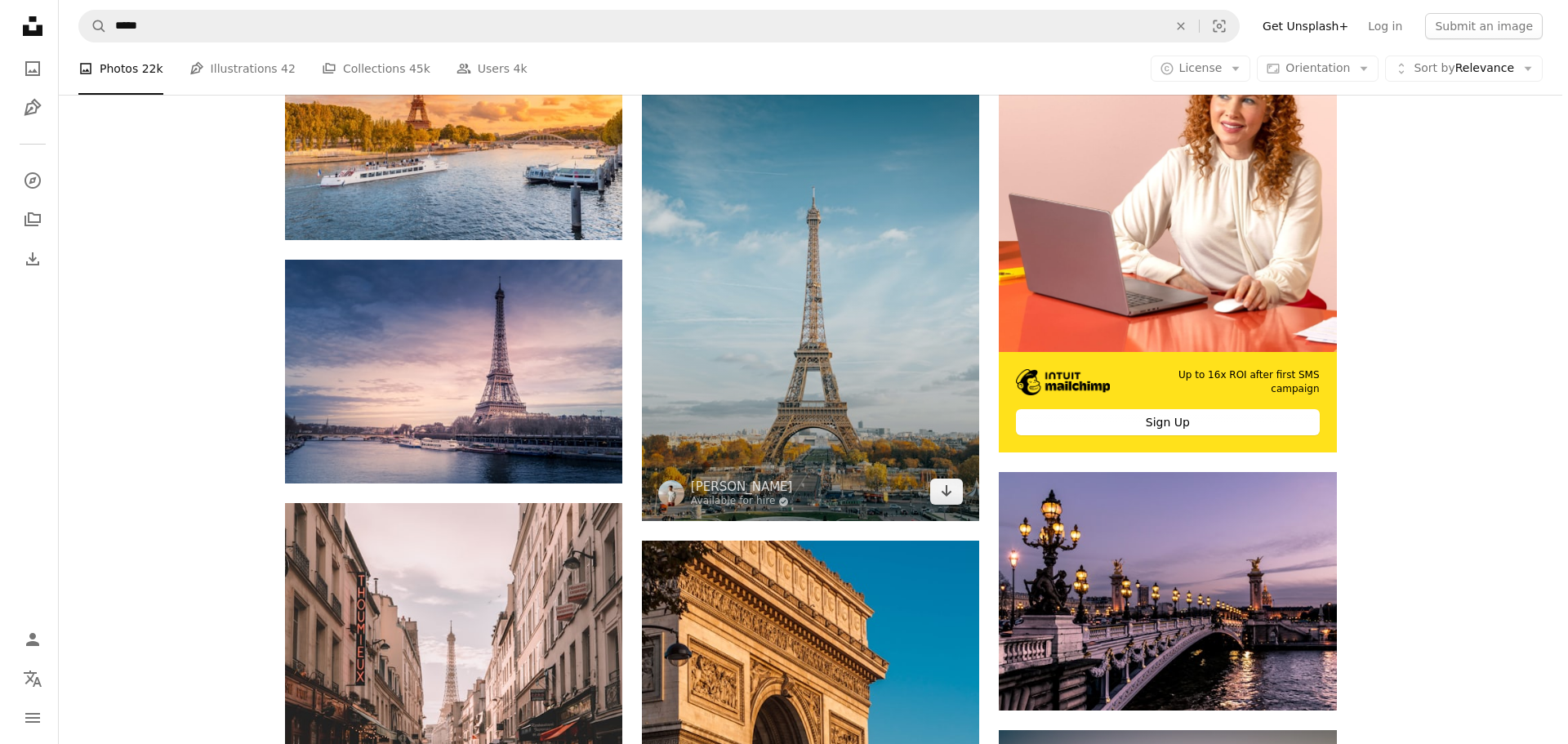
scroll to position [408, 0]
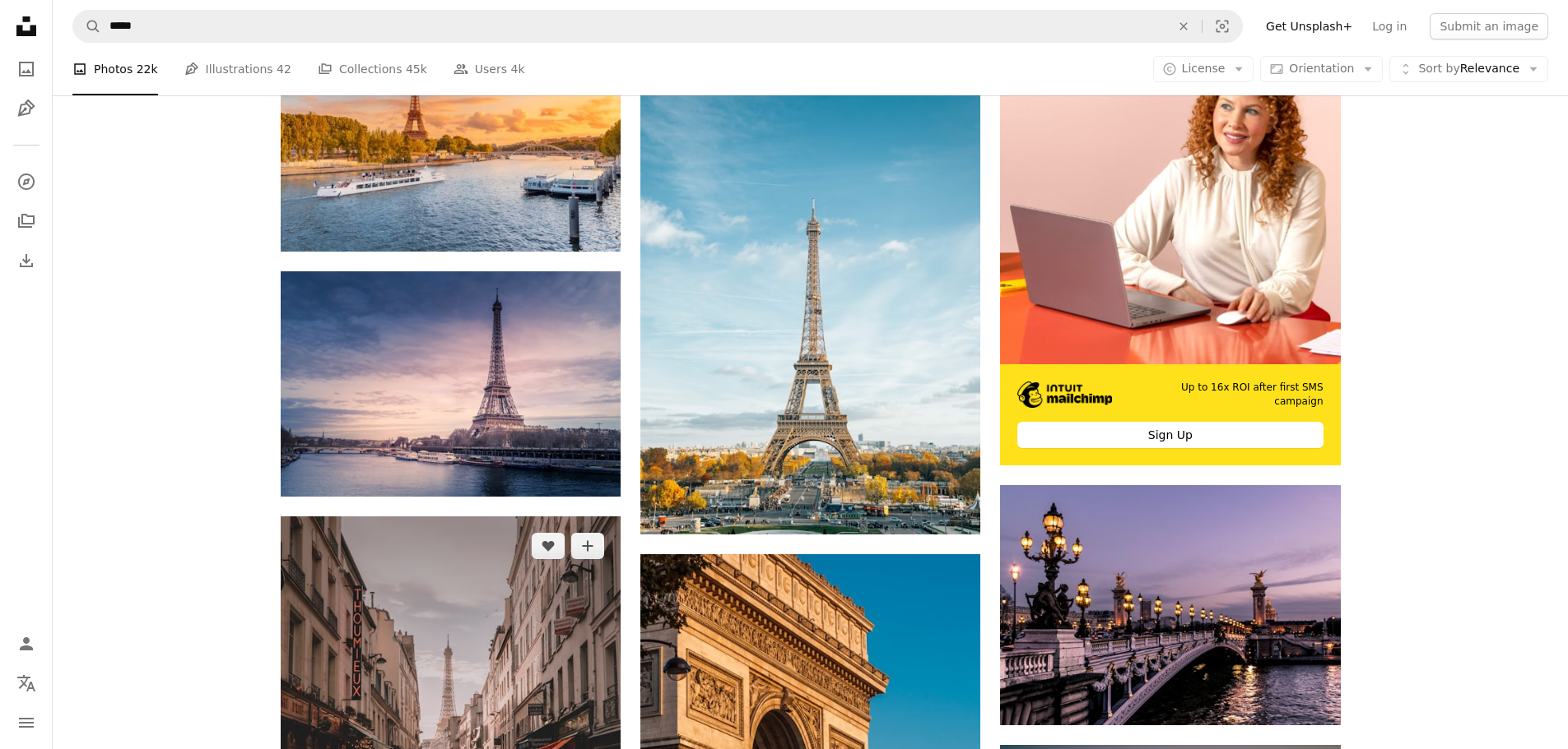
click at [501, 595] on img at bounding box center [450, 729] width 340 height 425
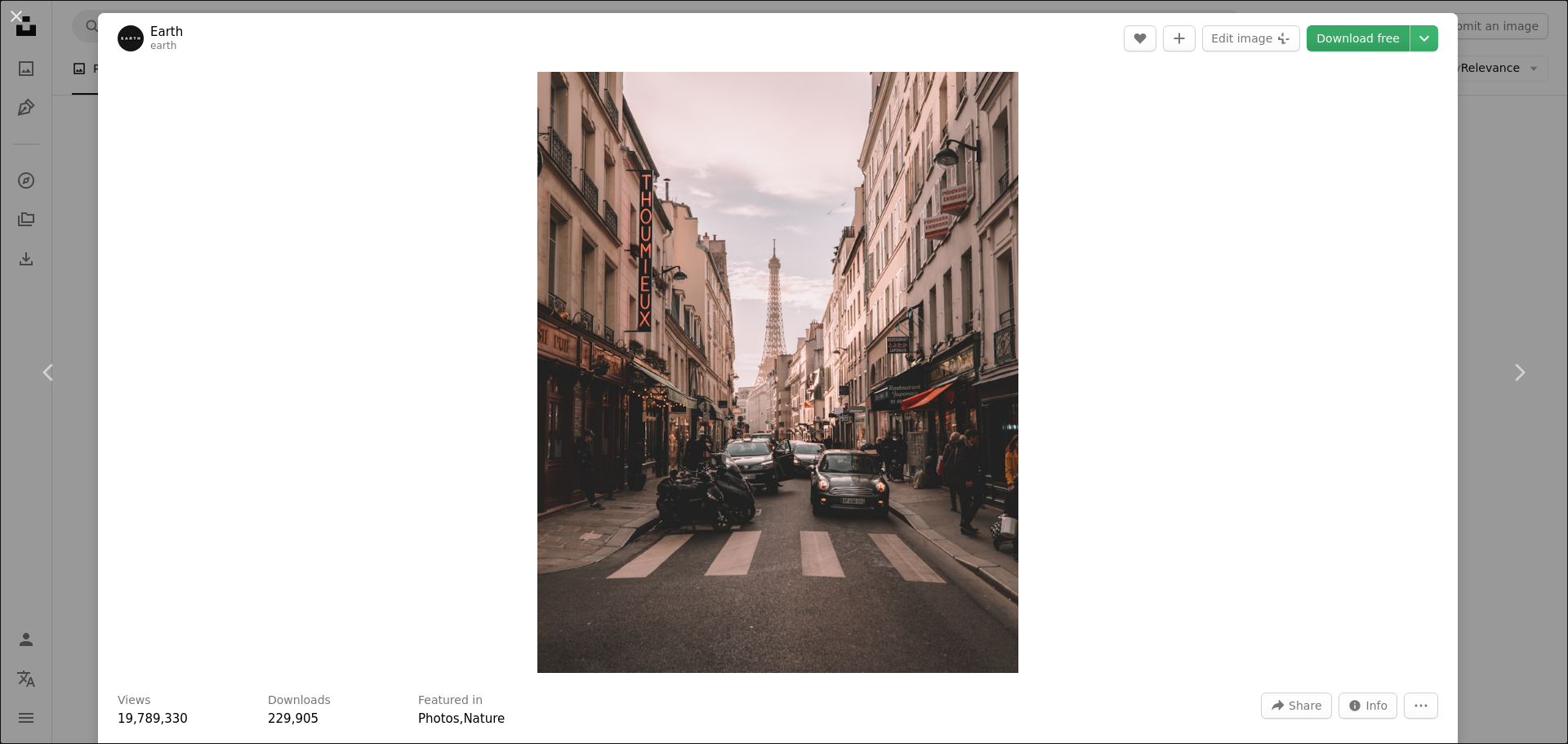
click at [1360, 38] on link "Download free" at bounding box center [1357, 39] width 103 height 26
